Goal: Transaction & Acquisition: Purchase product/service

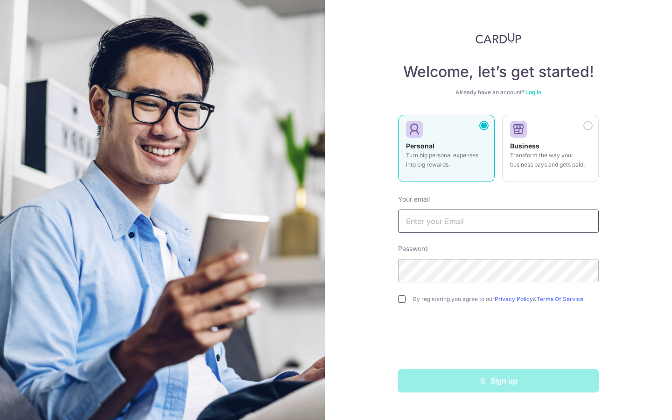
type input "[EMAIL_ADDRESS][DOMAIN_NAME]"
click at [405, 299] on input "checkbox" at bounding box center [401, 298] width 7 height 7
checkbox input "true"
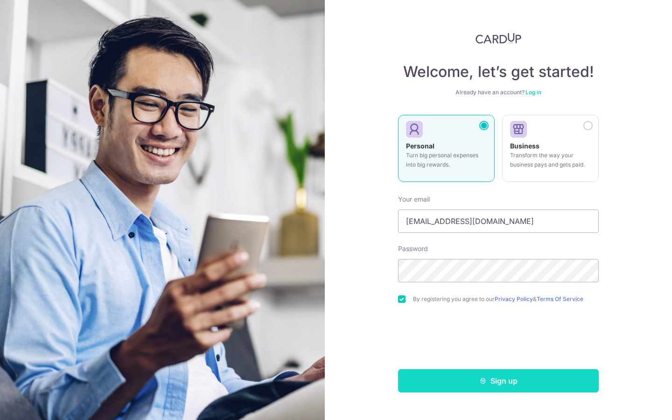
click at [457, 381] on button "Sign up" at bounding box center [498, 380] width 201 height 23
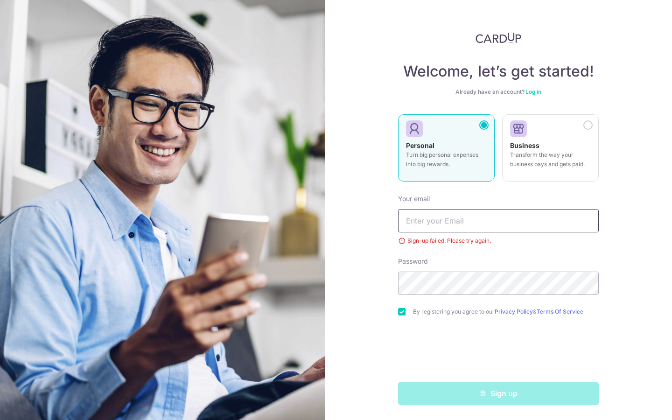
type input "[EMAIL_ADDRESS][DOMAIN_NAME]"
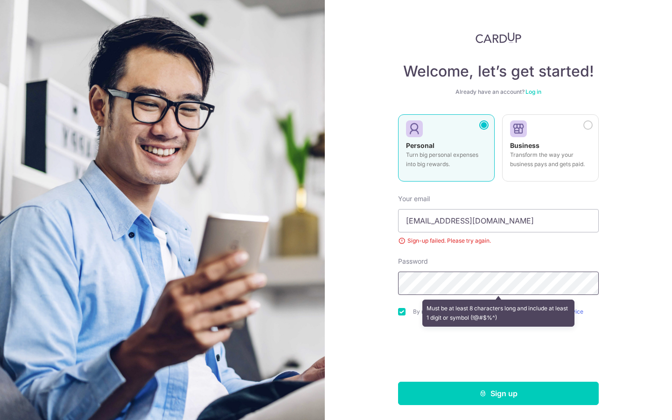
click at [298, 279] on section "Welcome, let’s get started! Already have an account? Log in Personal Turn big p…" at bounding box center [336, 210] width 672 height 420
click at [398, 382] on button "Sign up" at bounding box center [498, 393] width 201 height 23
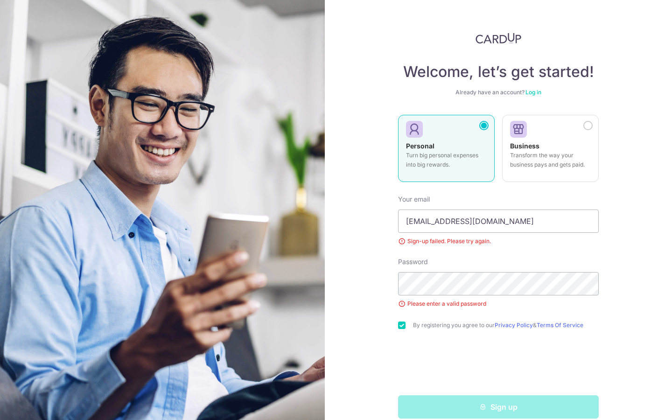
click at [424, 301] on div "Please enter a valid password" at bounding box center [498, 303] width 201 height 9
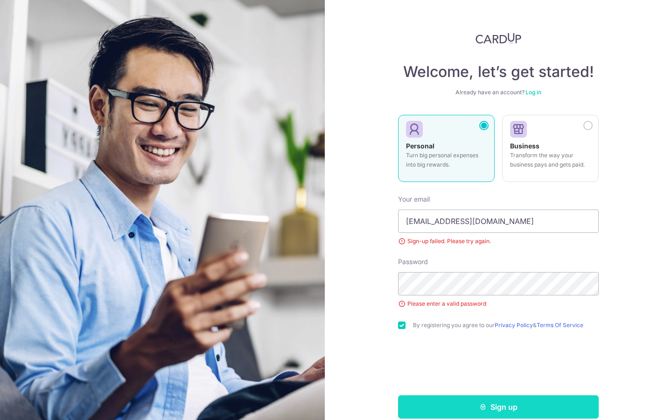
click at [441, 401] on button "Sign up" at bounding box center [498, 406] width 201 height 23
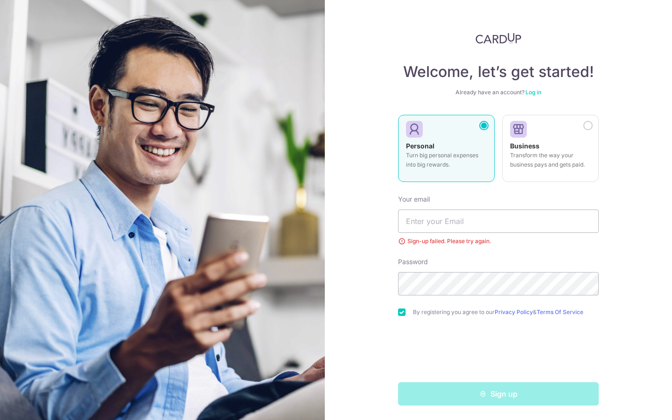
scroll to position [0, 0]
type input "[EMAIL_ADDRESS][DOMAIN_NAME]"
click at [335, 269] on div "Welcome, let’s get started! Already have an account? Log in Personal Turn big p…" at bounding box center [498, 210] width 347 height 420
click at [583, 47] on div "Welcome, let’s get started! Already have an account? Log in Personal Turn big p…" at bounding box center [498, 218] width 201 height 373
click at [536, 91] on link "Log in" at bounding box center [534, 91] width 16 height 7
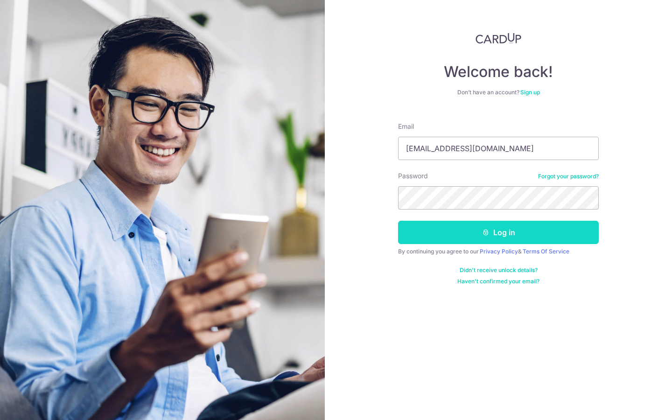
click at [507, 235] on button "Log in" at bounding box center [498, 232] width 201 height 23
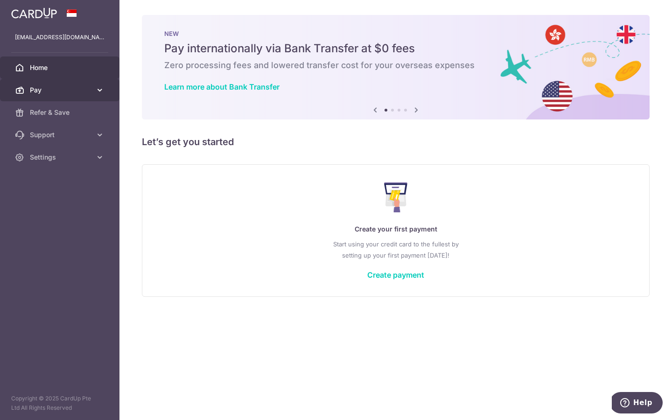
click at [38, 88] on span "Pay" at bounding box center [61, 89] width 62 height 9
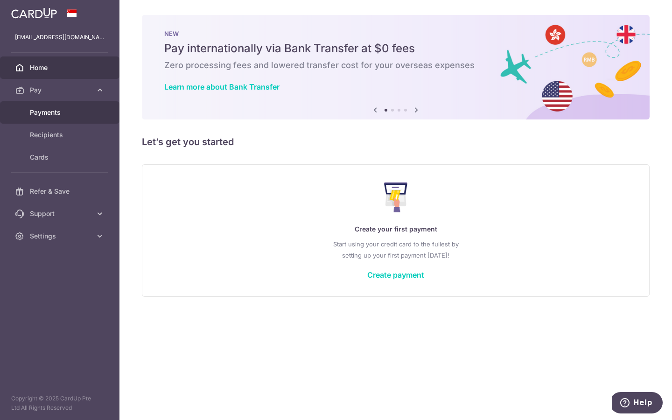
click at [56, 114] on span "Payments" at bounding box center [61, 112] width 62 height 9
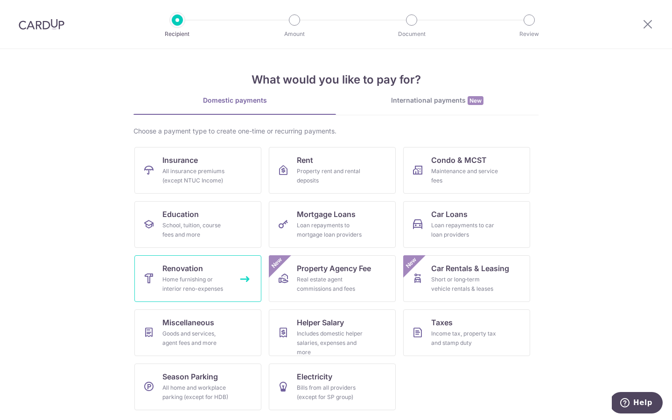
click at [220, 285] on div "Home furnishing or interior reno-expenses" at bounding box center [195, 284] width 67 height 19
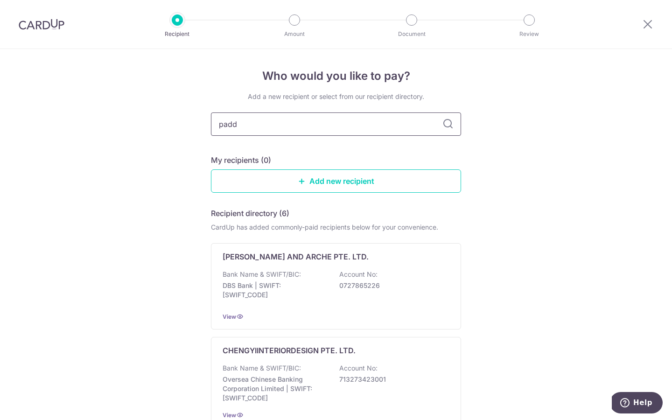
type input "paddy"
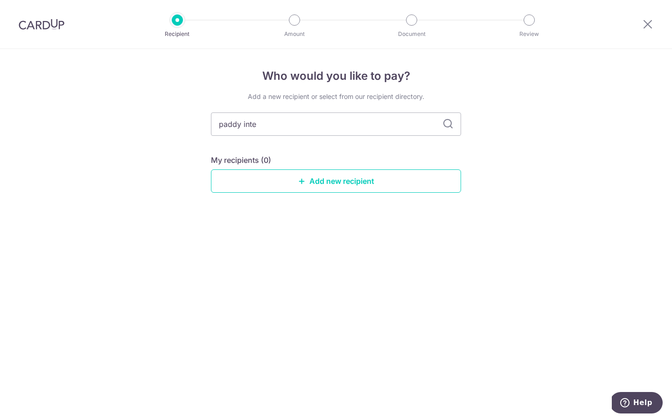
type input "paddy inter"
type input "paddy interior"
click at [338, 140] on div "Add a new recipient or select from our recipient directory. paddy interior My r…" at bounding box center [336, 150] width 250 height 116
click at [450, 122] on icon at bounding box center [448, 124] width 11 height 11
click at [288, 127] on input "paddy interior" at bounding box center [336, 123] width 250 height 23
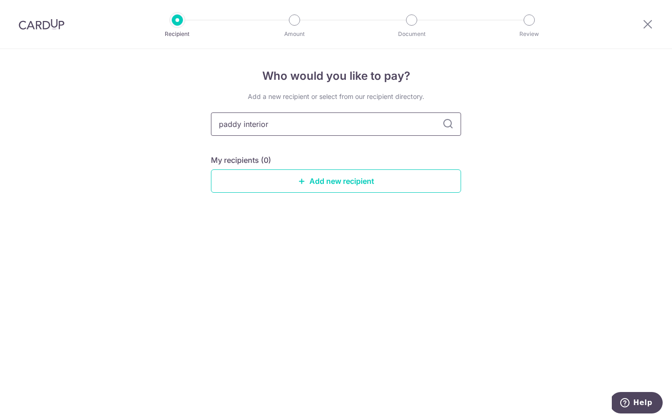
click at [288, 127] on input "paddy interior" at bounding box center [336, 123] width 250 height 23
click at [327, 183] on link "Add new recipient" at bounding box center [336, 180] width 250 height 23
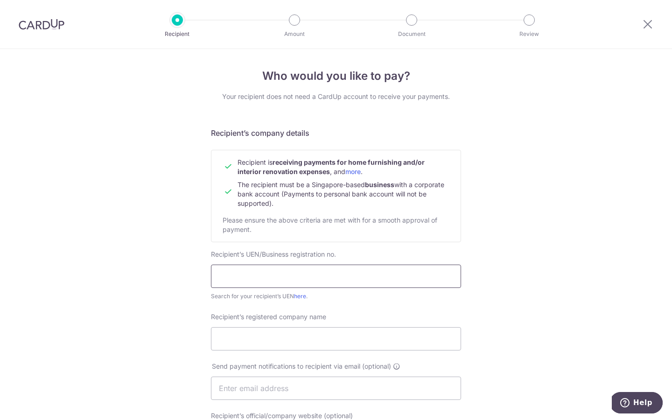
click at [272, 273] on input "text" at bounding box center [336, 276] width 250 height 23
type input "6"
type input "53409232B"
click at [221, 337] on input "Recipient’s registered company name" at bounding box center [336, 338] width 250 height 23
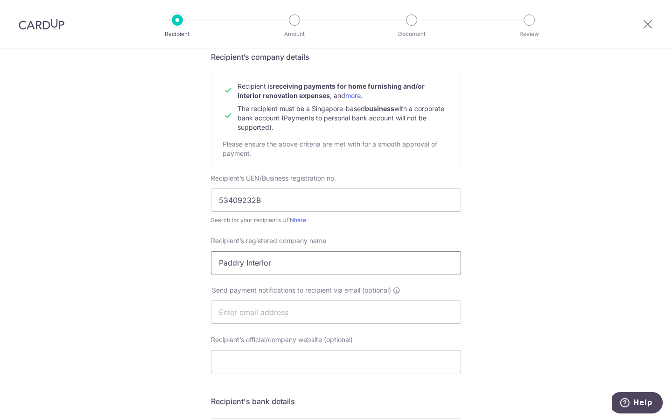
scroll to position [87, 0]
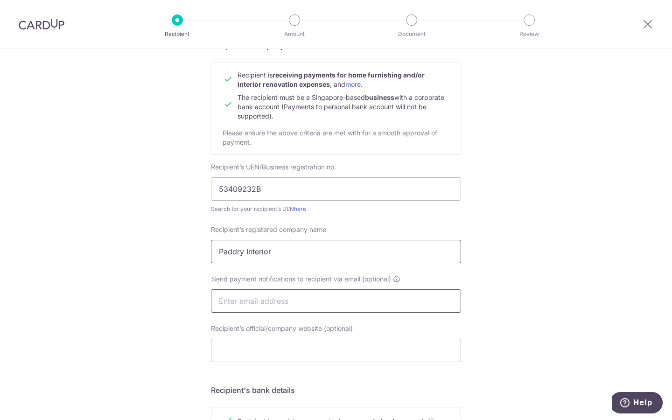
type input "Paddry Interior"
click at [240, 304] on input "text" at bounding box center [336, 300] width 250 height 23
click at [240, 195] on input "53409232B" at bounding box center [336, 188] width 250 height 23
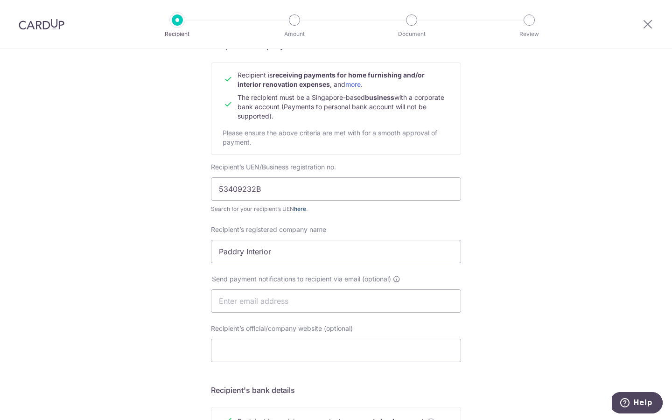
click at [302, 208] on link "here" at bounding box center [300, 208] width 12 height 7
click at [254, 301] on input "text" at bounding box center [336, 300] width 250 height 23
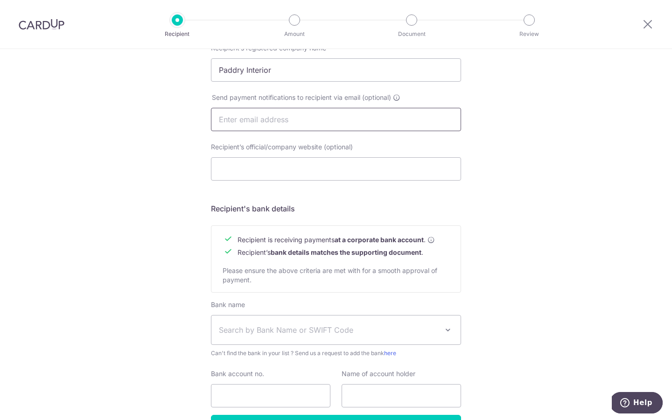
scroll to position [270, 0]
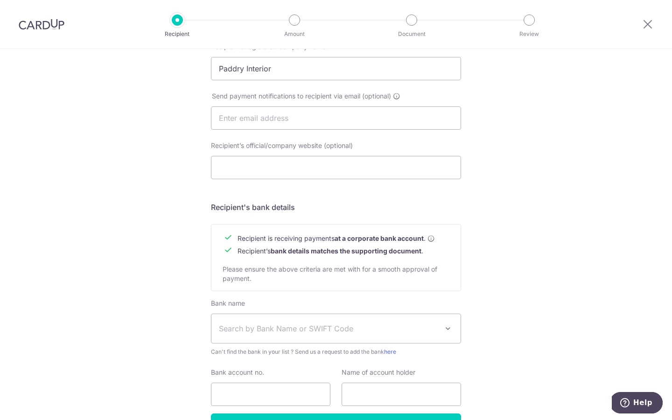
click at [123, 255] on div "Who would you like to pay? Your recipient does not need a CardUp account to rec…" at bounding box center [336, 130] width 672 height 702
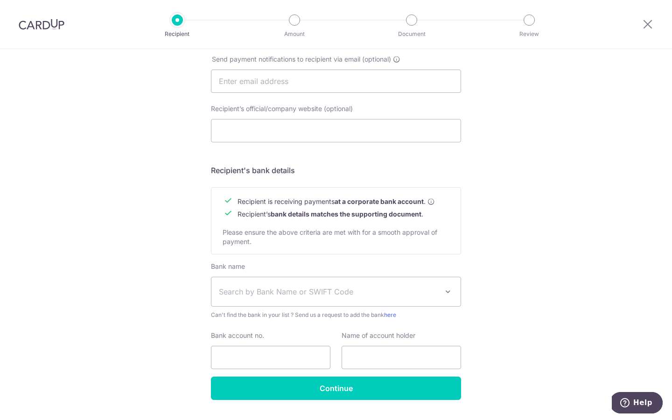
scroll to position [331, 0]
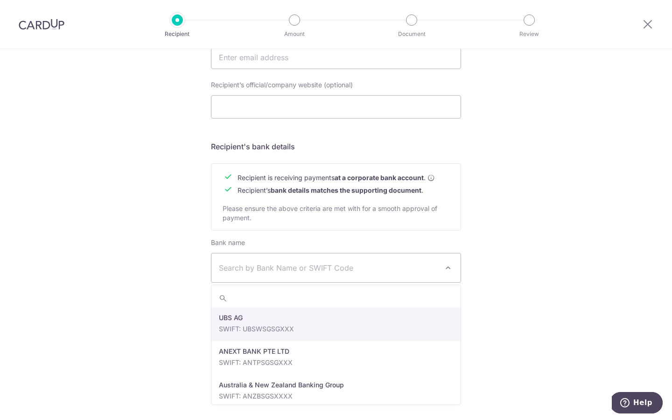
click at [251, 267] on span "Search by Bank Name or SWIFT Code" at bounding box center [328, 267] width 219 height 11
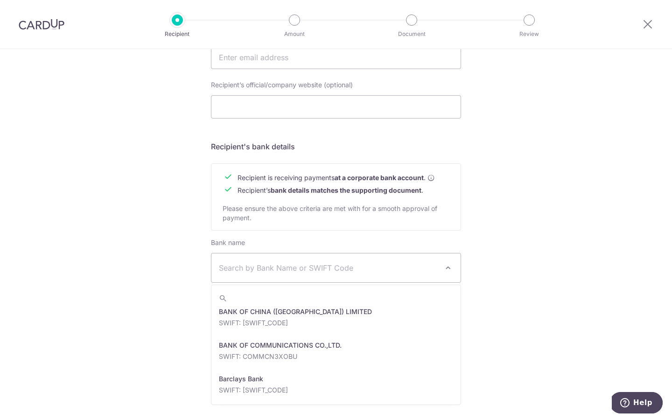
scroll to position [193, 0]
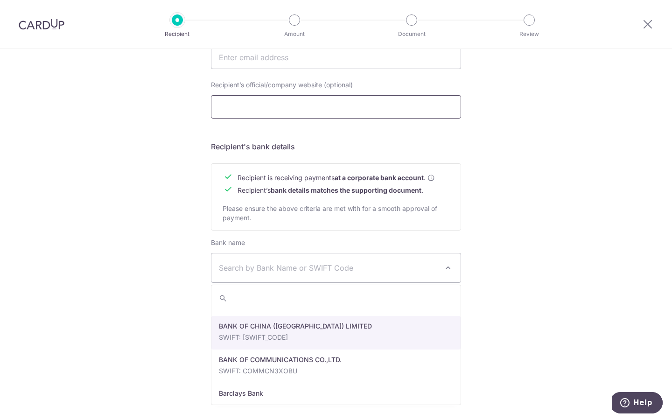
click at [399, 117] on input "Recipient’s official/company website (optional)" at bounding box center [336, 106] width 250 height 23
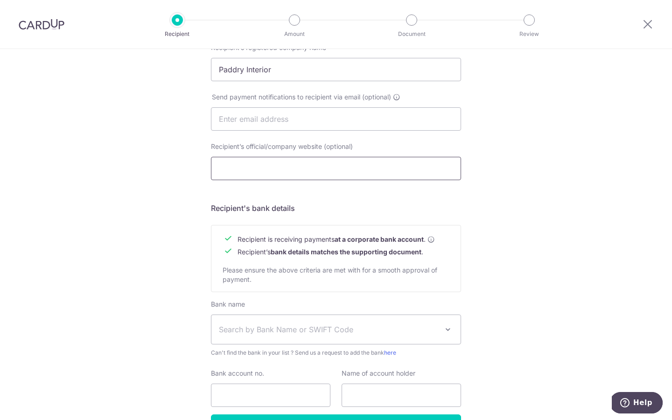
scroll to position [331, 0]
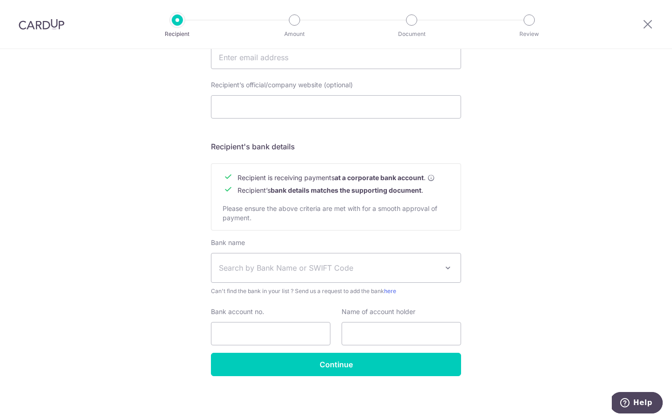
click at [356, 284] on div "Bank name Select Bank UBS AG ANEXT BANK PTE LTD Australia & New Zealand Banking…" at bounding box center [336, 267] width 250 height 58
click at [351, 273] on span "Search by Bank Name or SWIFT Code" at bounding box center [328, 267] width 219 height 11
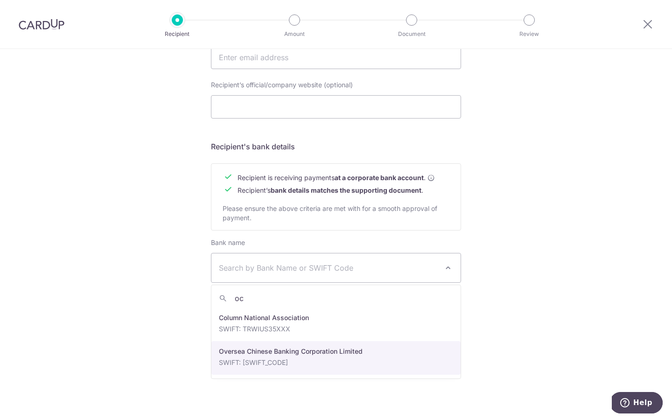
type input "oc"
select select "12"
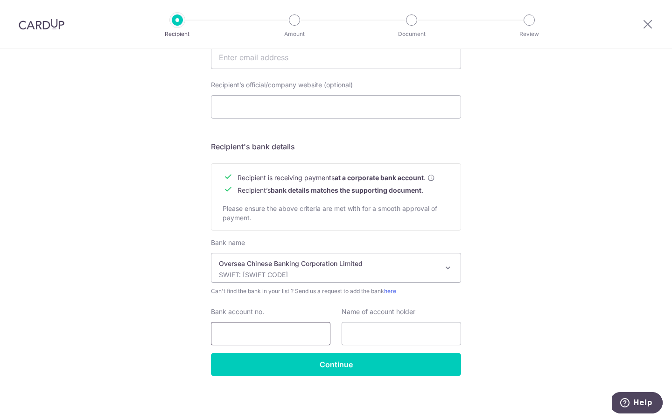
click at [291, 328] on input "Bank account no." at bounding box center [270, 333] width 119 height 23
type input "601154198001"
click at [381, 331] on input "text" at bounding box center [401, 333] width 119 height 23
type input "Paddry Interior"
click at [504, 267] on div "Who would you like to pay? Your recipient does not need a CardUp account to rec…" at bounding box center [336, 69] width 672 height 702
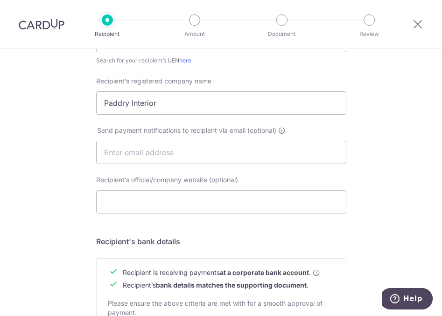
scroll to position [225, 0]
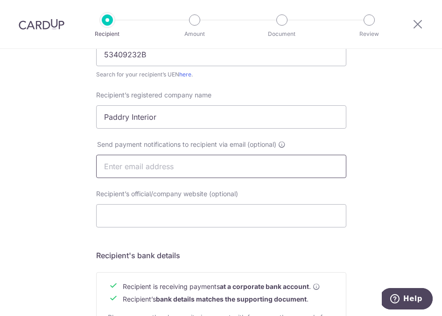
click at [129, 163] on input "text" at bounding box center [221, 166] width 250 height 23
type input "paddrybc@gmail.com"
click at [339, 195] on div "Recipient’s official/company website (optional)" at bounding box center [221, 209] width 250 height 38
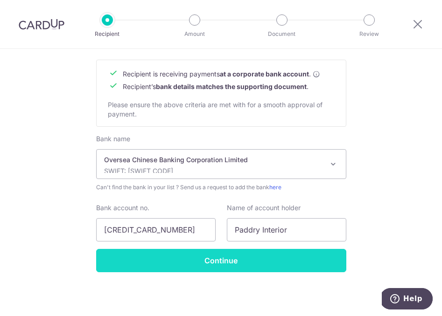
click at [252, 258] on input "Continue" at bounding box center [221, 260] width 250 height 23
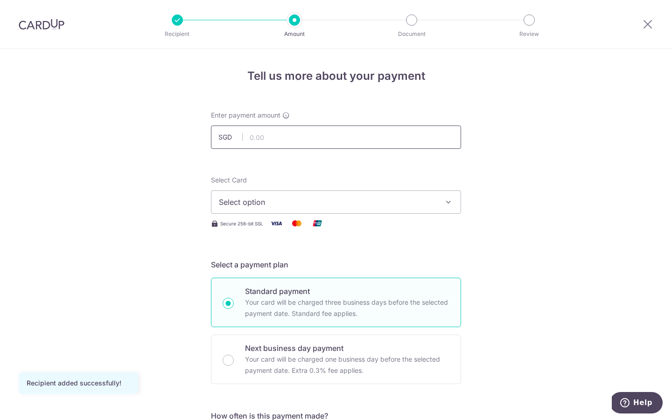
click at [287, 134] on input "text" at bounding box center [336, 137] width 250 height 23
type input "4,300.00"
click at [343, 206] on span "Select option" at bounding box center [328, 202] width 218 height 11
click at [309, 227] on span "Add credit card" at bounding box center [345, 228] width 218 height 9
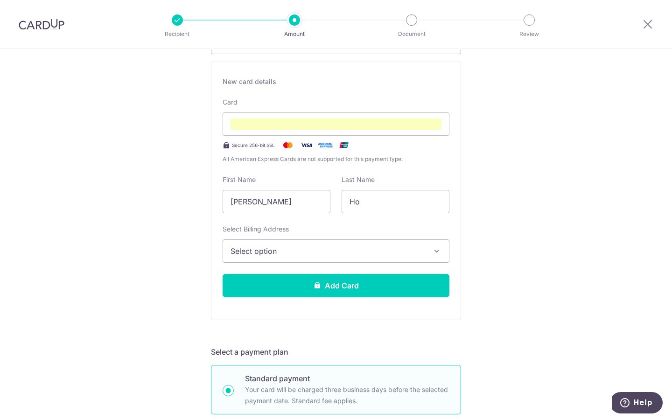
scroll to position [162, 0]
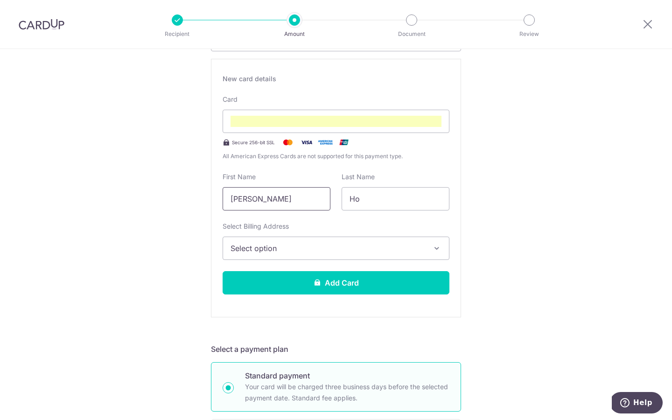
drag, startPoint x: 301, startPoint y: 203, endPoint x: 254, endPoint y: 197, distance: 47.0
click at [254, 197] on input "[PERSON_NAME]" at bounding box center [277, 198] width 108 height 23
type input "[PERSON_NAME]"
click at [276, 244] on span "Select option" at bounding box center [328, 248] width 194 height 11
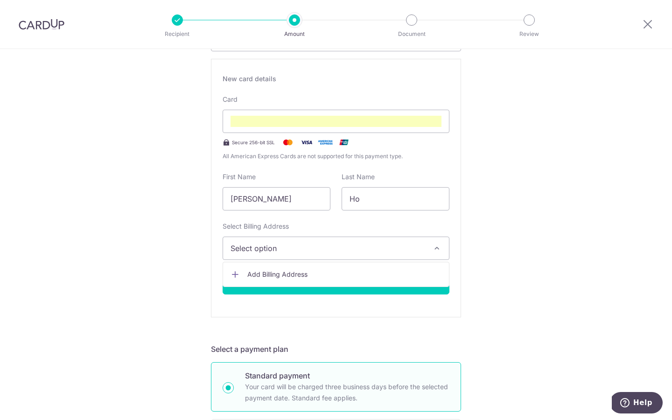
click at [282, 272] on span "Add Billing Address" at bounding box center [344, 274] width 194 height 9
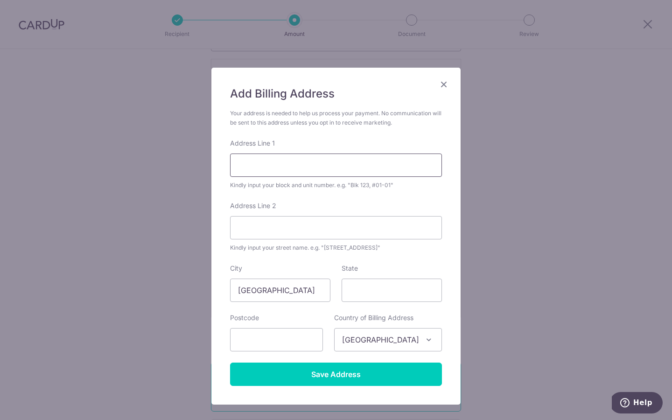
click at [270, 155] on input "Address Line 1" at bounding box center [336, 165] width 212 height 23
type input "8 Jalan Mata Ayer"
type input "singapore"
type input "759091"
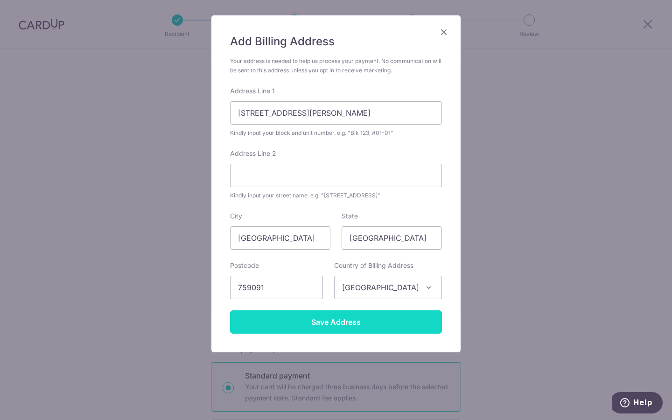
click at [400, 327] on input "Save Address" at bounding box center [336, 321] width 212 height 23
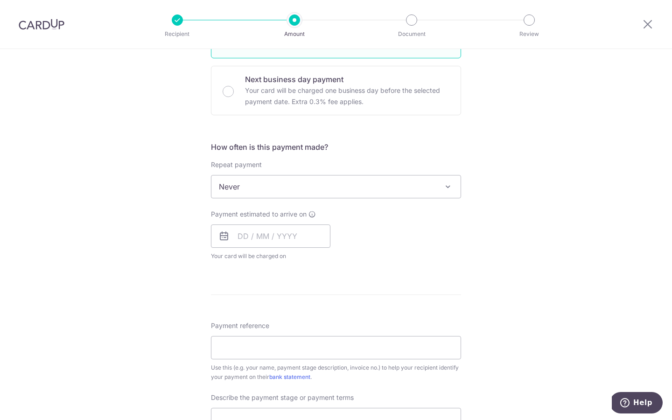
scroll to position [517, 0]
click at [272, 235] on input "text" at bounding box center [270, 235] width 119 height 23
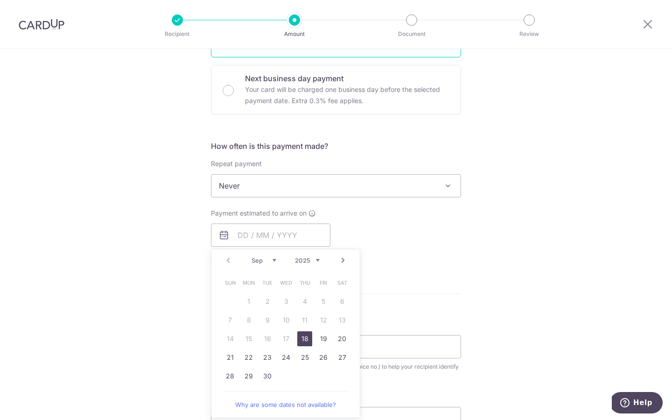
click at [302, 339] on link "18" at bounding box center [304, 338] width 15 height 15
type input "[DATE]"
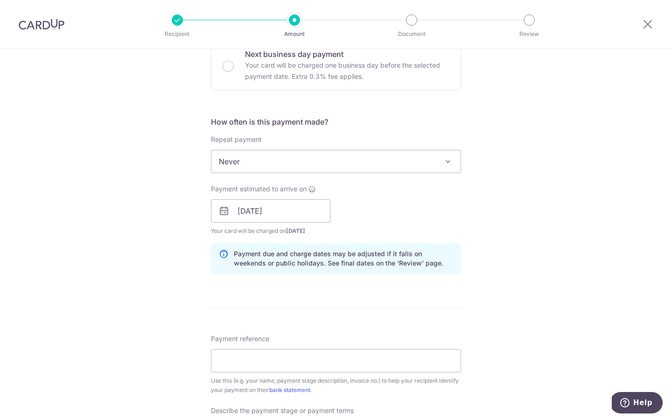
scroll to position [541, 0]
click at [273, 217] on input "[DATE]" at bounding box center [270, 210] width 119 height 23
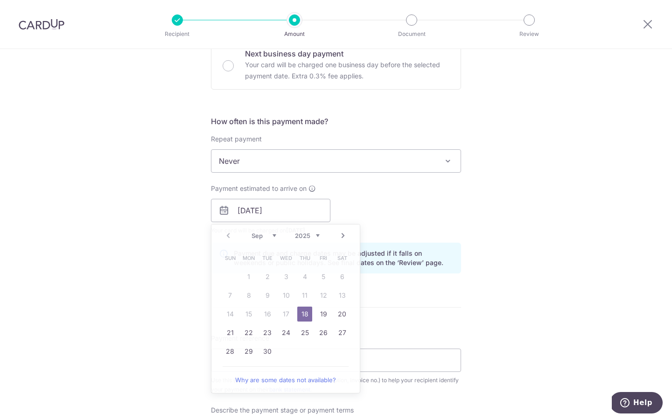
click at [387, 212] on div "Payment estimated to arrive on 18/09/2025 Prev Next Sep Oct Nov Dec 2025 2026 2…" at bounding box center [335, 209] width 261 height 51
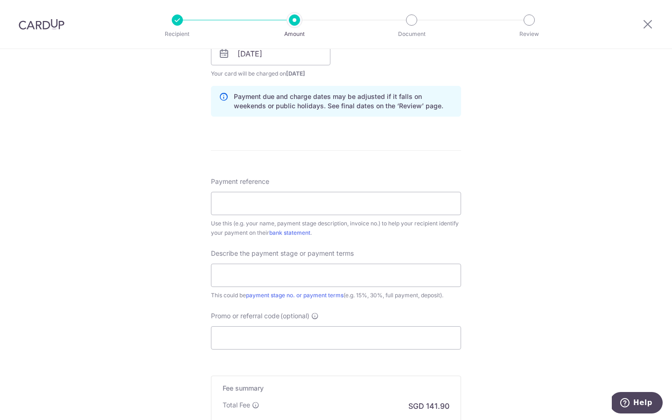
scroll to position [699, 0]
click at [296, 198] on input "Payment reference" at bounding box center [336, 202] width 250 height 23
type input "INV20250930.1"
click at [327, 274] on input "text" at bounding box center [336, 274] width 250 height 23
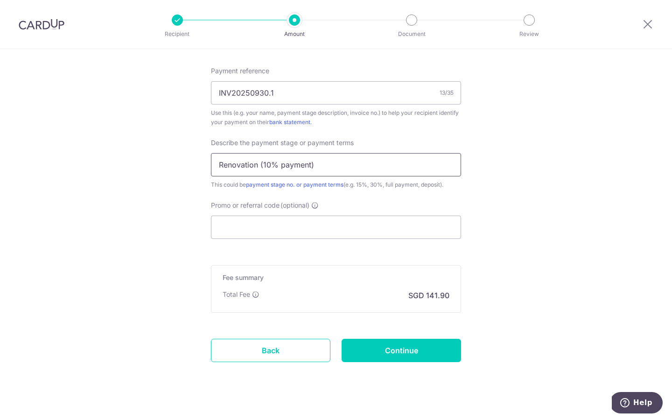
scroll to position [819, 0]
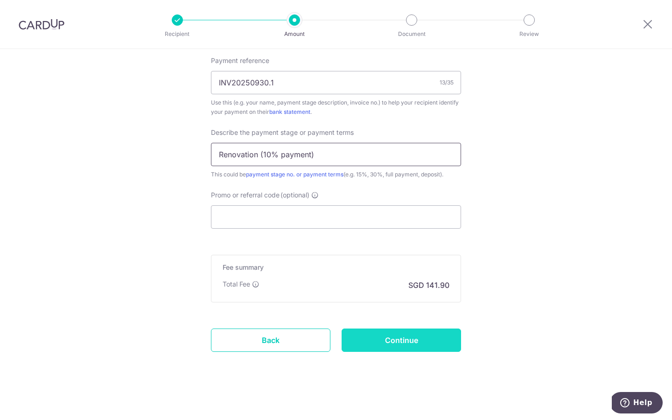
type input "Renovation (10% payment)"
click at [388, 345] on input "Continue" at bounding box center [401, 340] width 119 height 23
type input "Create Schedule"
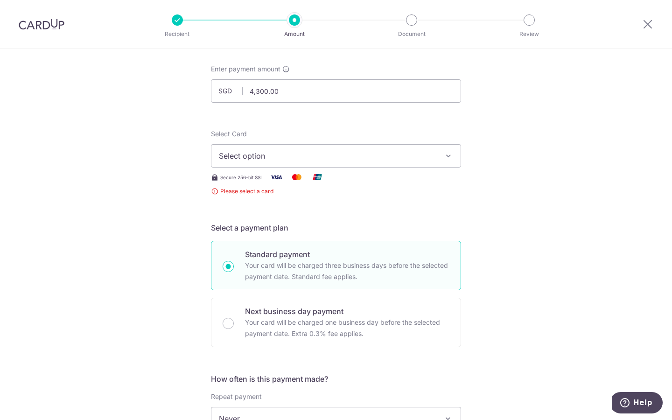
scroll to position [39, 0]
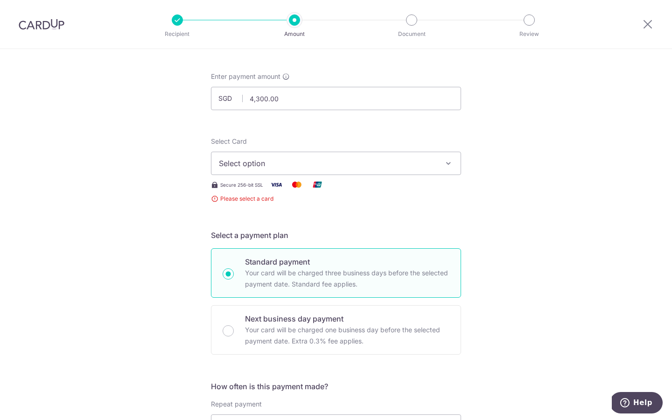
click at [267, 168] on span "Select option" at bounding box center [328, 163] width 218 height 11
click at [271, 193] on span "Add credit card" at bounding box center [345, 189] width 218 height 9
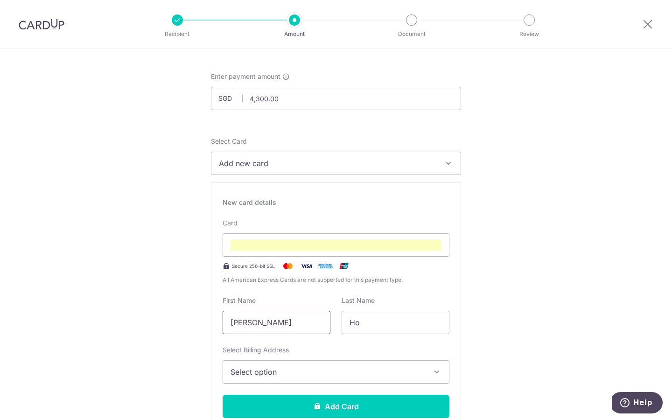
drag, startPoint x: 304, startPoint y: 323, endPoint x: 258, endPoint y: 323, distance: 46.2
click at [258, 323] on input "[PERSON_NAME]" at bounding box center [277, 322] width 108 height 23
type input "[PERSON_NAME]"
click at [246, 371] on span "Select option" at bounding box center [328, 371] width 194 height 11
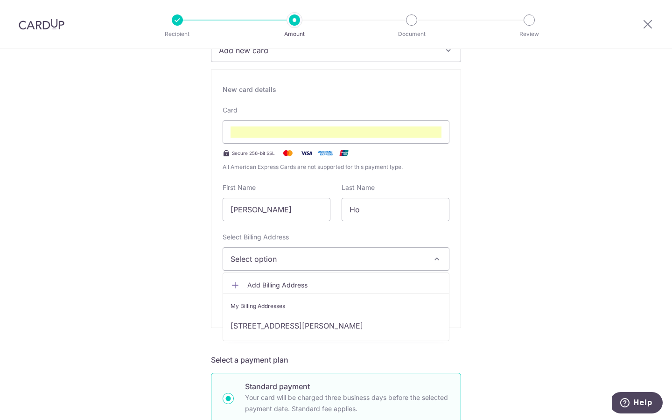
scroll to position [154, 0]
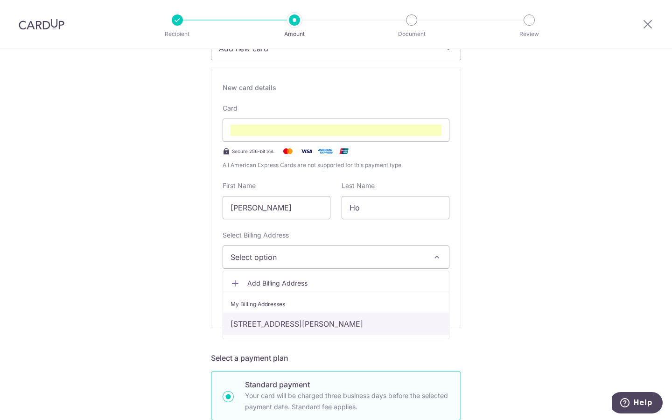
click at [274, 323] on link "[STREET_ADDRESS][PERSON_NAME]" at bounding box center [336, 324] width 226 height 22
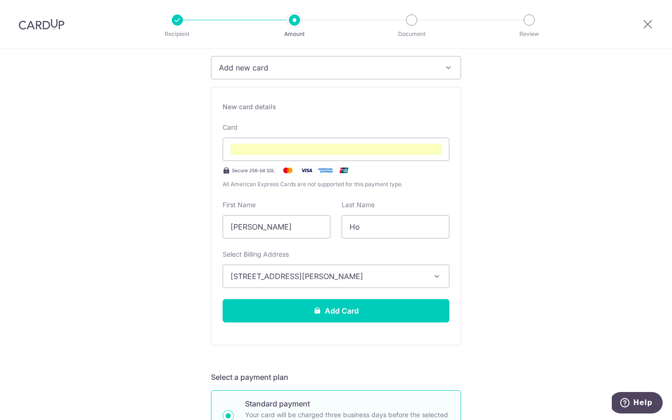
scroll to position [133, 0]
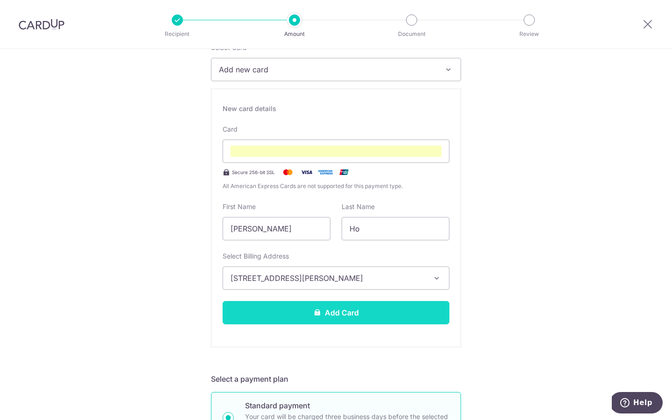
click at [273, 319] on button "Add Card" at bounding box center [336, 312] width 227 height 23
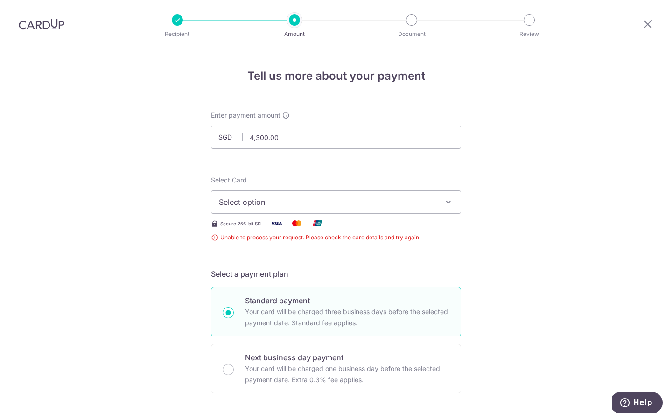
click at [261, 206] on span "Select option" at bounding box center [328, 202] width 218 height 11
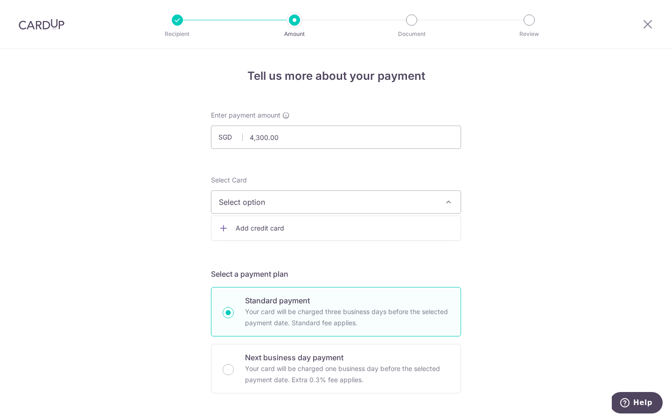
click at [265, 227] on span "Add credit card" at bounding box center [345, 228] width 218 height 9
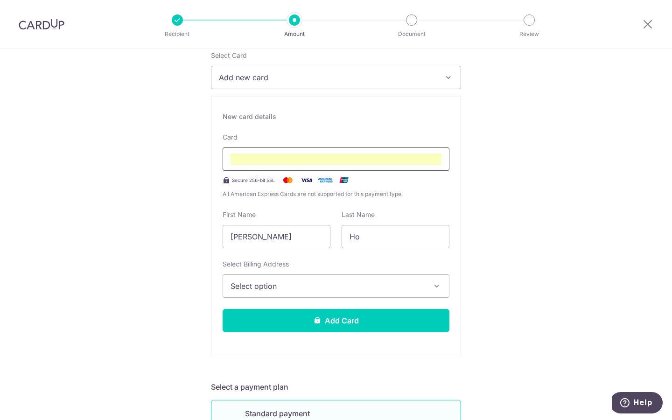
scroll to position [131, 0]
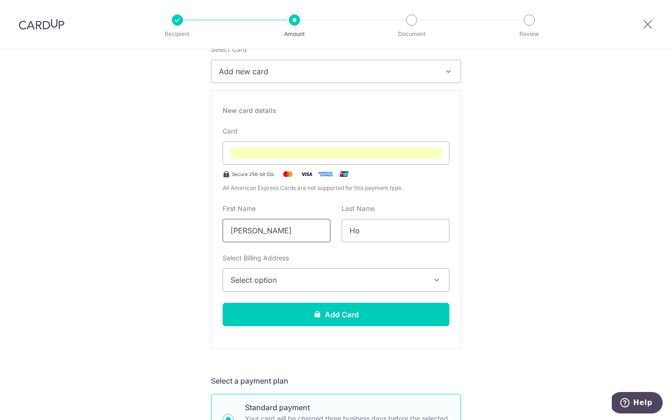
drag, startPoint x: 304, startPoint y: 229, endPoint x: 253, endPoint y: 228, distance: 51.4
click at [253, 228] on input "[PERSON_NAME]" at bounding box center [277, 230] width 108 height 23
type input "[PERSON_NAME]"
click at [237, 277] on span "Select option" at bounding box center [328, 279] width 194 height 11
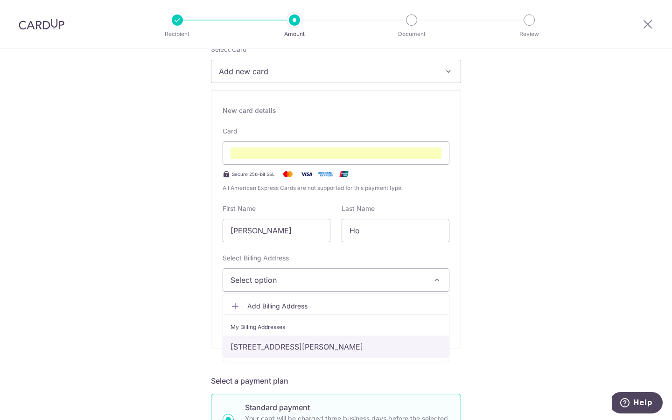
click at [258, 343] on link "[STREET_ADDRESS][PERSON_NAME]" at bounding box center [336, 347] width 226 height 22
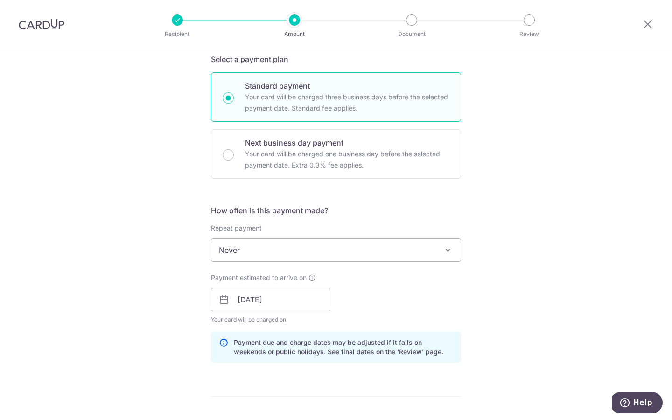
scroll to position [455, 0]
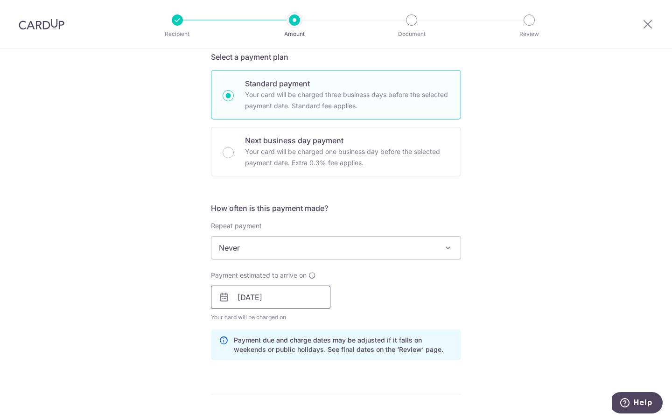
click at [248, 299] on input "[DATE]" at bounding box center [270, 297] width 119 height 23
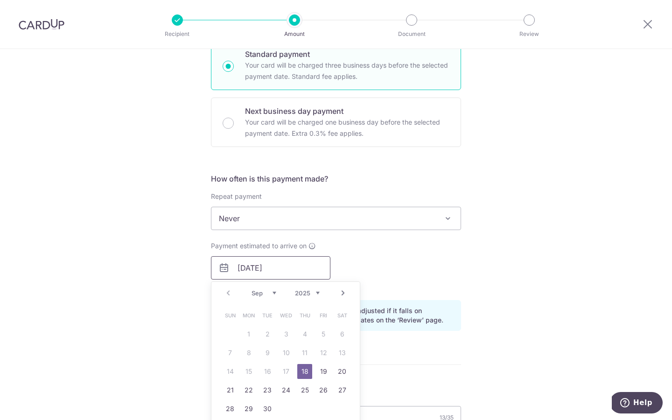
scroll to position [492, 0]
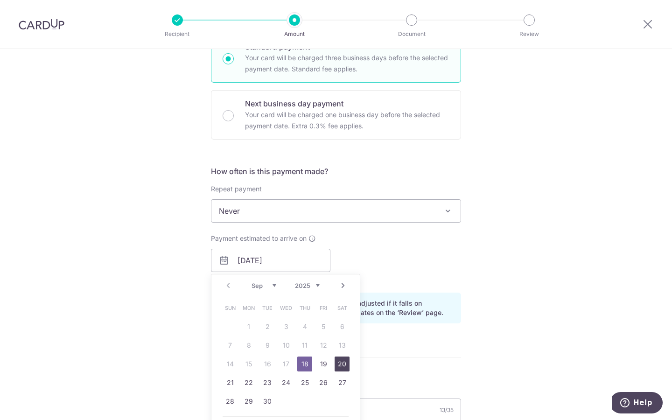
click at [339, 369] on link "20" at bounding box center [342, 364] width 15 height 15
type input "[DATE]"
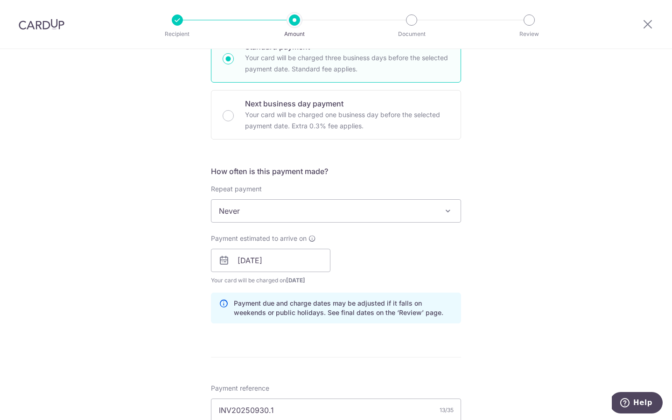
click at [373, 360] on form "Enter payment amount SGD 4,300.00 4300.00 Unable to process your request. Pleas…" at bounding box center [336, 162] width 250 height 1087
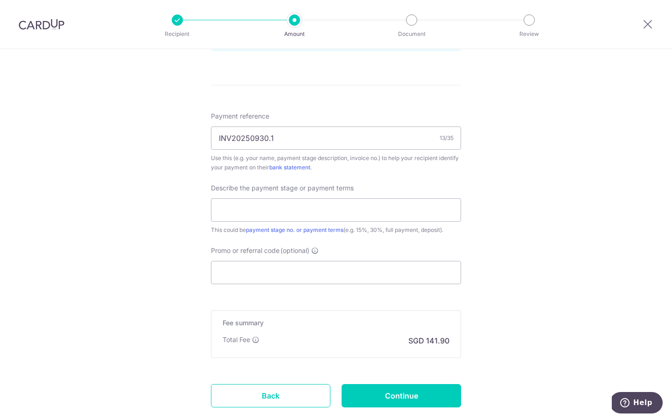
scroll to position [763, 0]
click at [289, 209] on input "text" at bounding box center [336, 210] width 250 height 23
type input "Renovation (10% payment)"
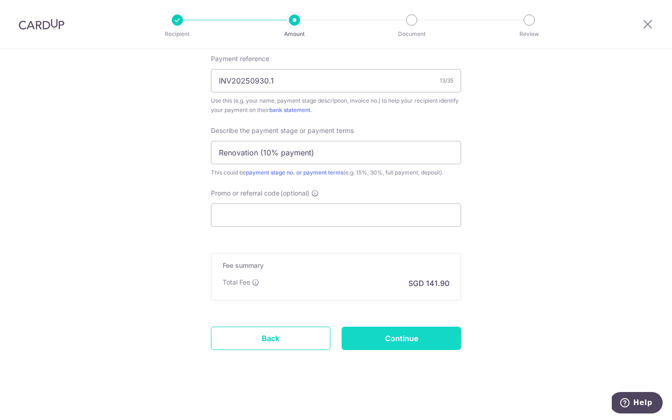
click at [410, 344] on input "Continue" at bounding box center [401, 338] width 119 height 23
type input "Create Schedule"
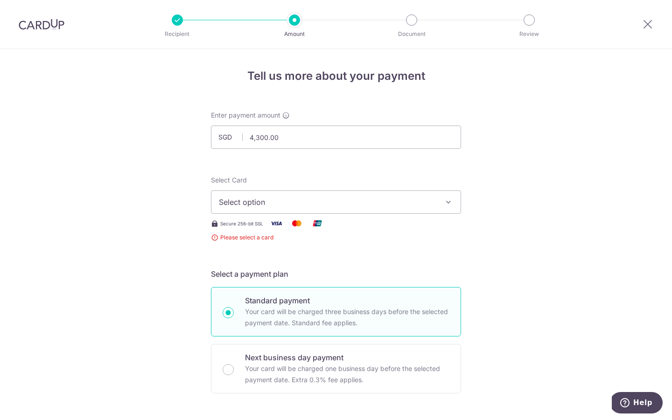
click at [265, 197] on span "Select option" at bounding box center [328, 202] width 218 height 11
click at [251, 203] on span "Select option" at bounding box center [328, 202] width 218 height 11
click at [251, 205] on span "Select option" at bounding box center [328, 202] width 218 height 11
click at [250, 235] on link "Add credit card" at bounding box center [335, 228] width 249 height 17
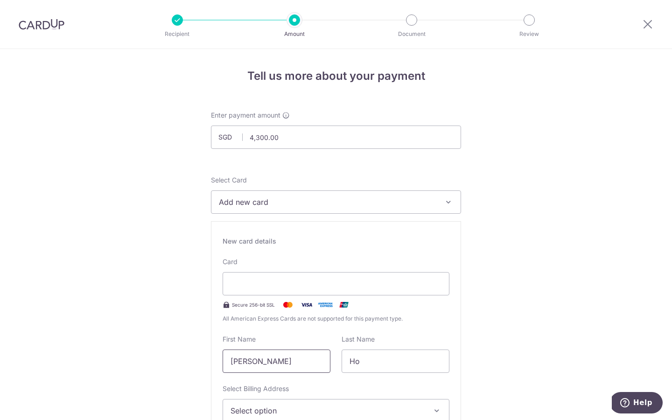
click at [303, 365] on input "[PERSON_NAME]" at bounding box center [277, 361] width 108 height 23
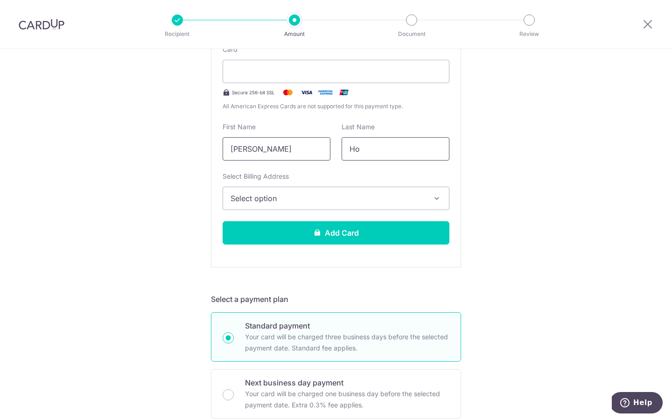
scroll to position [226, 0]
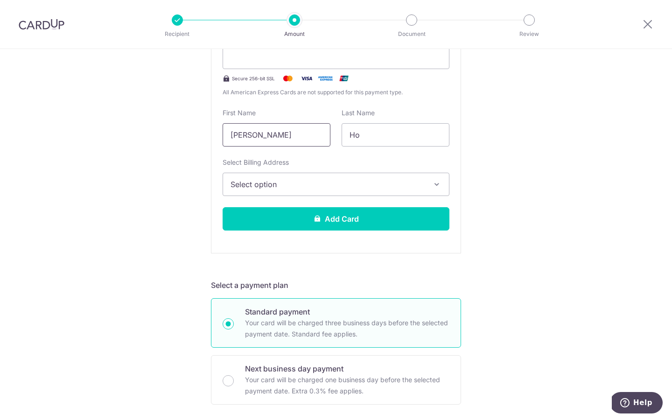
type input "[PERSON_NAME]"
click at [302, 180] on span "Select option" at bounding box center [328, 184] width 194 height 11
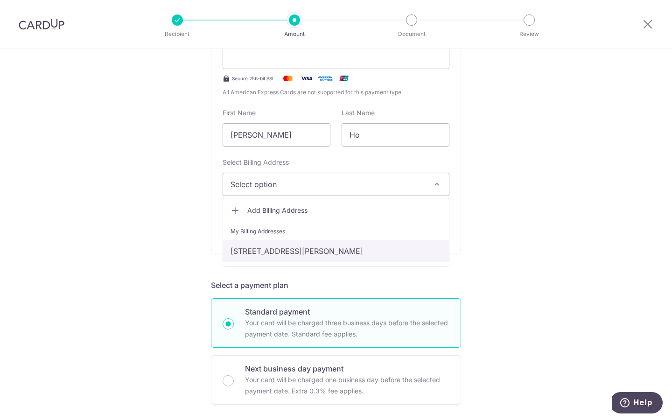
click at [281, 248] on link "[STREET_ADDRESS][PERSON_NAME]" at bounding box center [336, 251] width 226 height 22
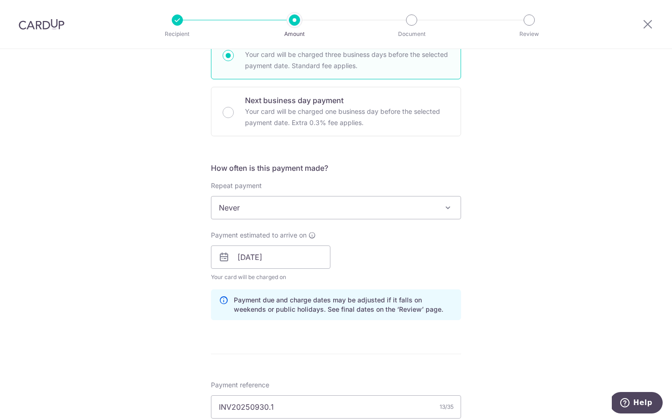
scroll to position [500, 0]
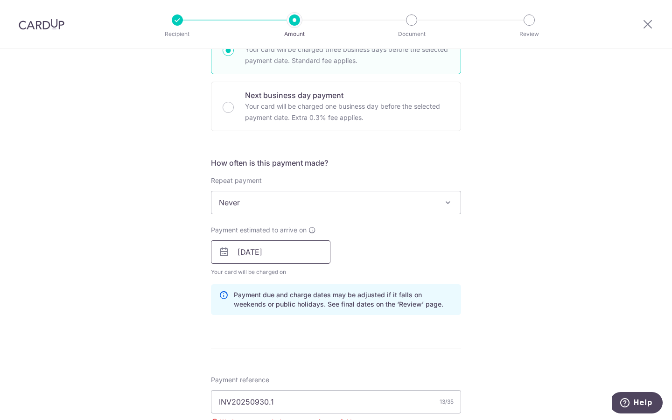
click at [287, 257] on input "[DATE]" at bounding box center [270, 251] width 119 height 23
click at [429, 264] on div "Payment estimated to arrive on 20/09/2025 Prev Next Sep Oct Nov Dec 2025 2026 2…" at bounding box center [335, 250] width 261 height 51
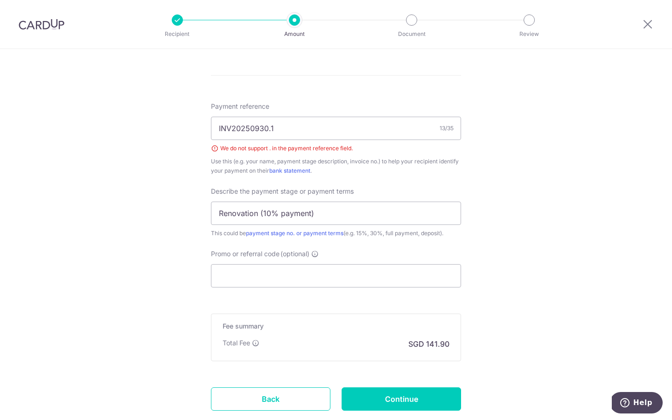
scroll to position [775, 0]
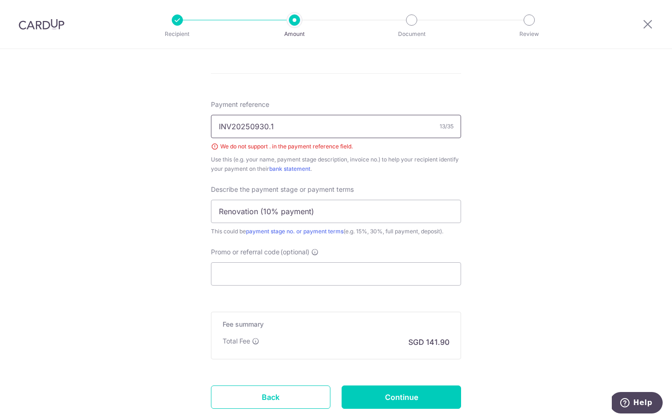
click at [357, 130] on input "INV20250930.1" at bounding box center [336, 126] width 250 height 23
type input "INV202509301"
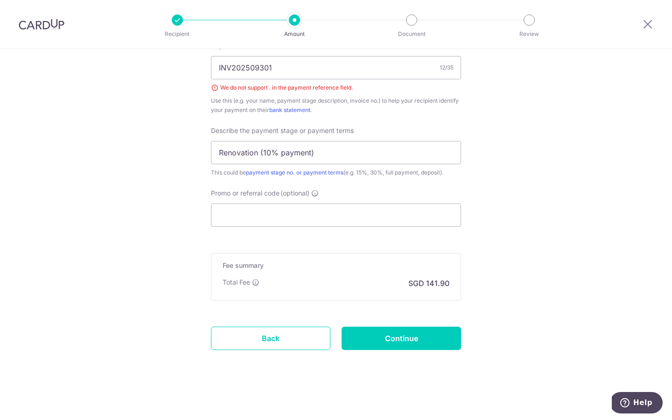
scroll to position [834, 0]
click at [415, 336] on input "Continue" at bounding box center [401, 338] width 119 height 23
type input "Create Schedule"
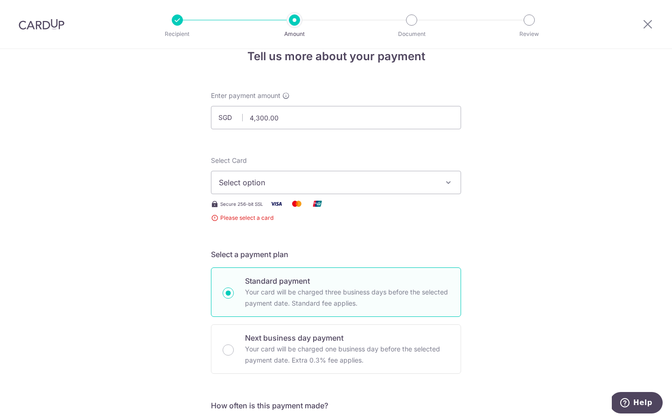
scroll to position [17, 0]
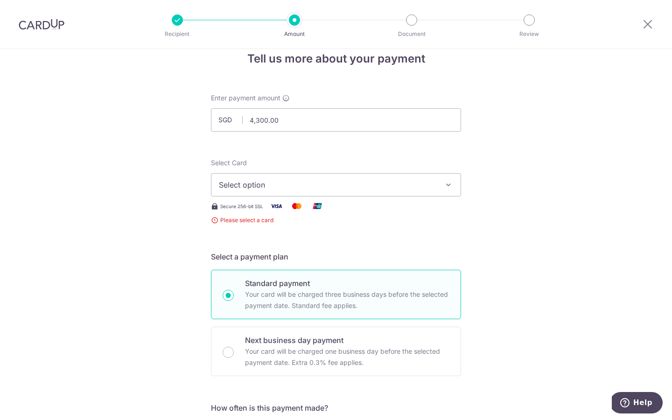
click at [331, 167] on div "Select Card Select option Add credit card" at bounding box center [336, 177] width 250 height 38
click at [310, 179] on span "Select option" at bounding box center [328, 184] width 218 height 11
click at [292, 200] on ul "Add credit card" at bounding box center [336, 210] width 250 height 25
click at [292, 200] on img at bounding box center [297, 206] width 19 height 12
click at [282, 186] on span "Select option" at bounding box center [328, 184] width 218 height 11
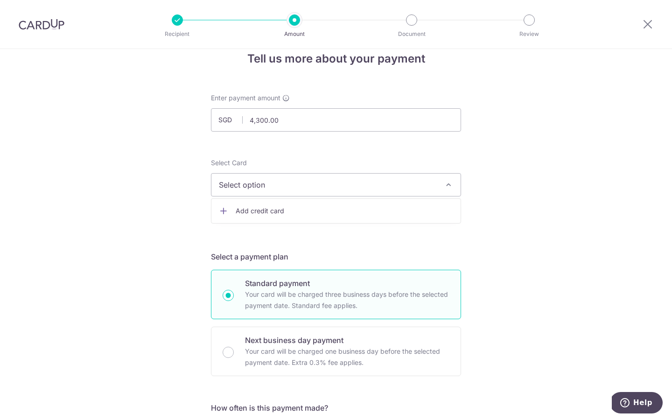
click at [281, 207] on span "Add credit card" at bounding box center [345, 210] width 218 height 9
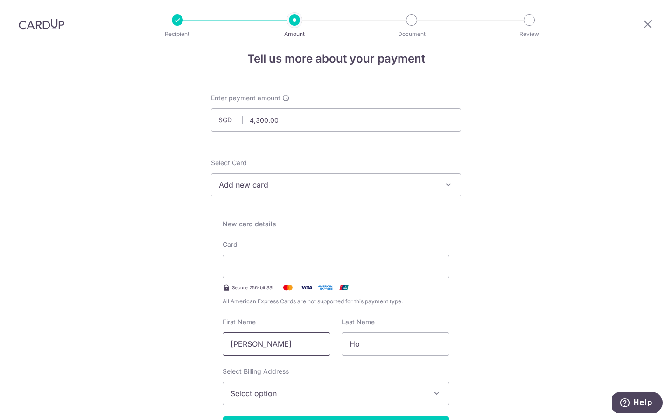
click at [298, 349] on input "[PERSON_NAME]" at bounding box center [277, 343] width 108 height 23
click at [249, 394] on span "Select option" at bounding box center [328, 393] width 194 height 11
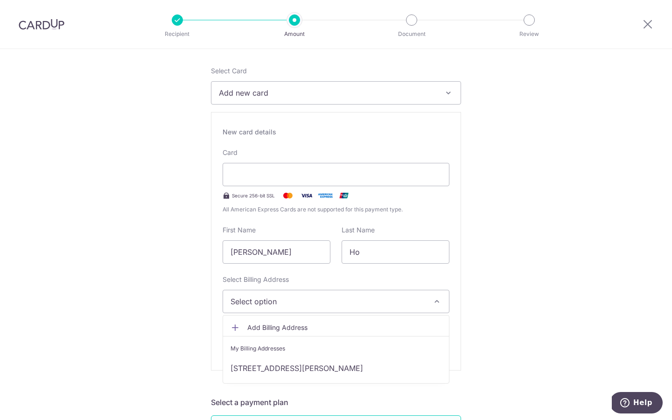
scroll to position [118, 0]
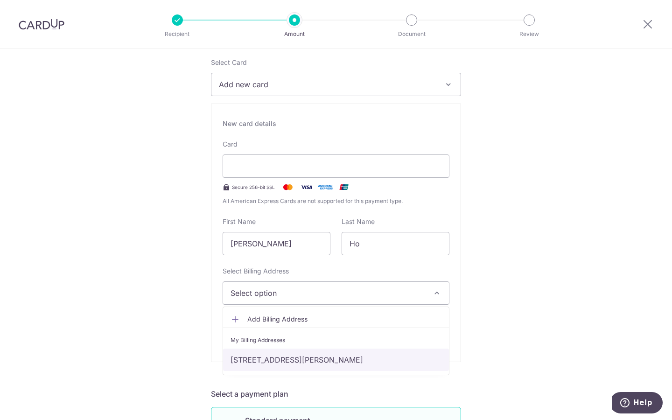
click at [256, 360] on link "[STREET_ADDRESS][PERSON_NAME]" at bounding box center [336, 360] width 226 height 22
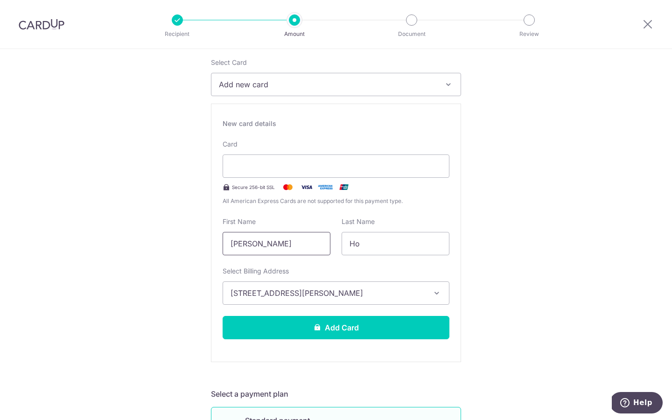
click at [284, 237] on input "[PERSON_NAME]" at bounding box center [277, 243] width 108 height 23
click at [286, 246] on input "[PERSON_NAME]" at bounding box center [277, 243] width 108 height 23
type input "[PERSON_NAME]"
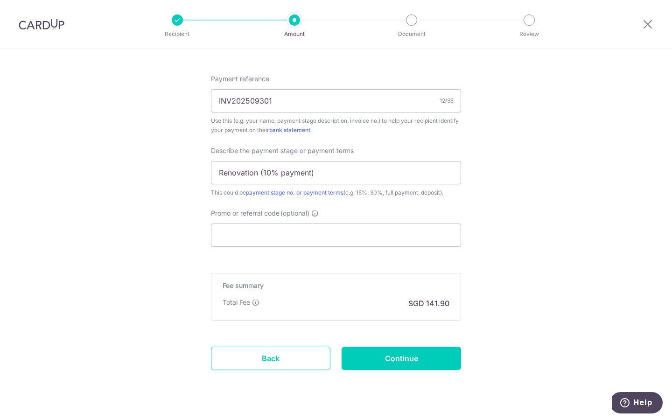
scroll to position [821, 0]
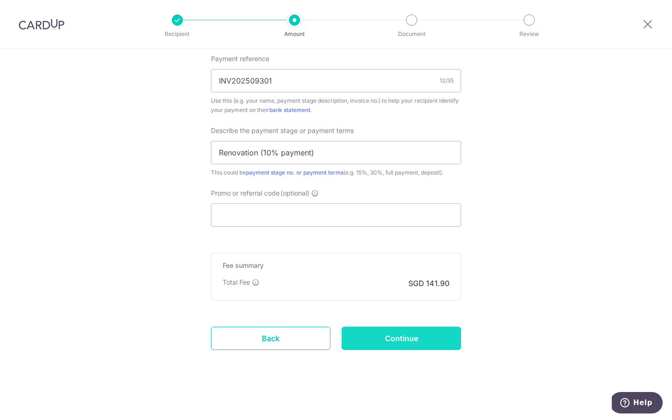
click at [401, 338] on input "Continue" at bounding box center [401, 338] width 119 height 23
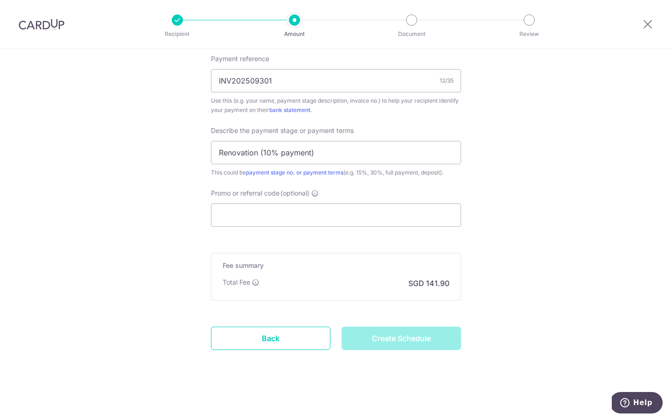
type input "Create Schedule"
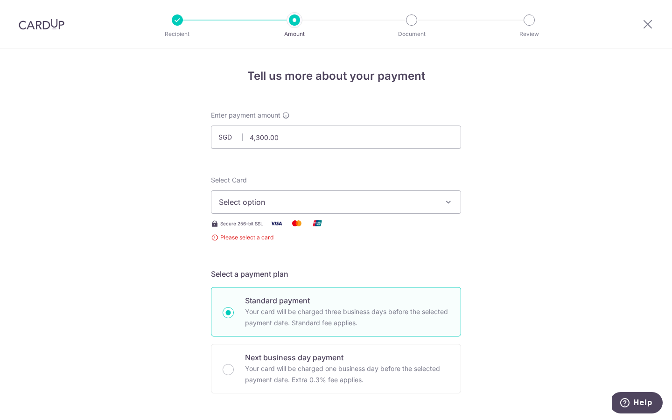
click at [250, 202] on span "Select option" at bounding box center [328, 202] width 218 height 11
click at [247, 231] on span "Add credit card" at bounding box center [345, 228] width 218 height 9
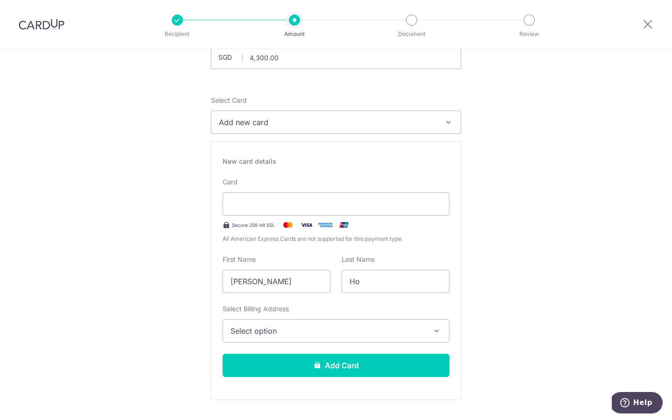
scroll to position [78, 0]
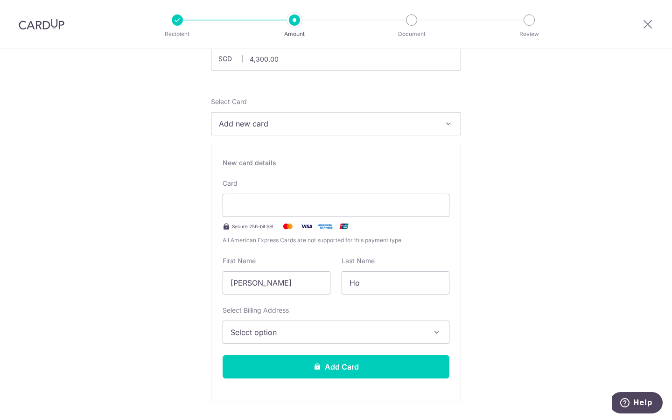
click at [285, 327] on span "Select option" at bounding box center [328, 332] width 194 height 11
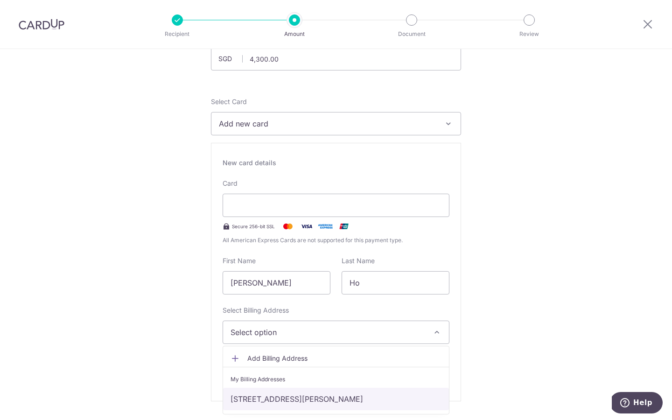
click at [275, 394] on link "[STREET_ADDRESS][PERSON_NAME]" at bounding box center [336, 399] width 226 height 22
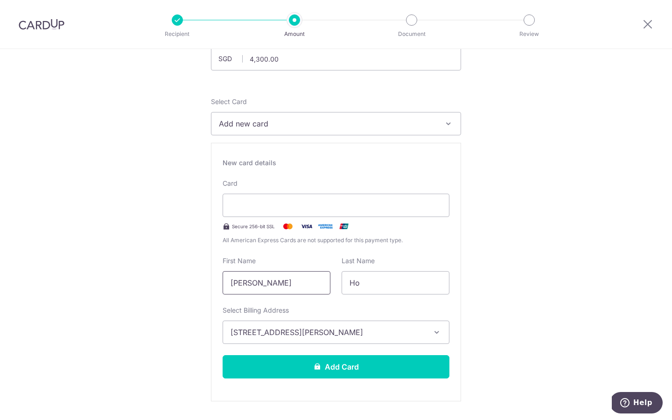
click at [300, 280] on input "[PERSON_NAME]" at bounding box center [277, 282] width 108 height 23
type input "Aileen"
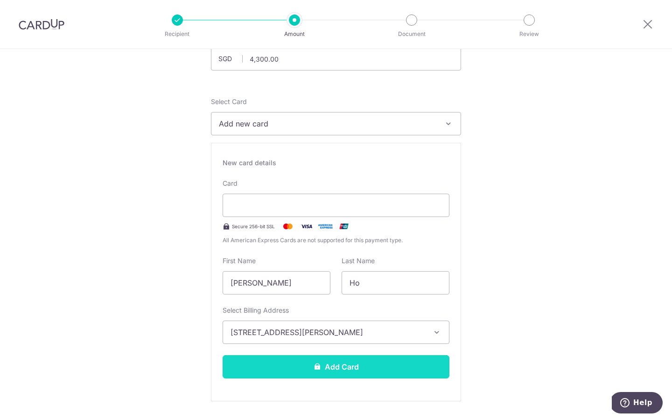
click at [273, 373] on button "Add Card" at bounding box center [336, 366] width 227 height 23
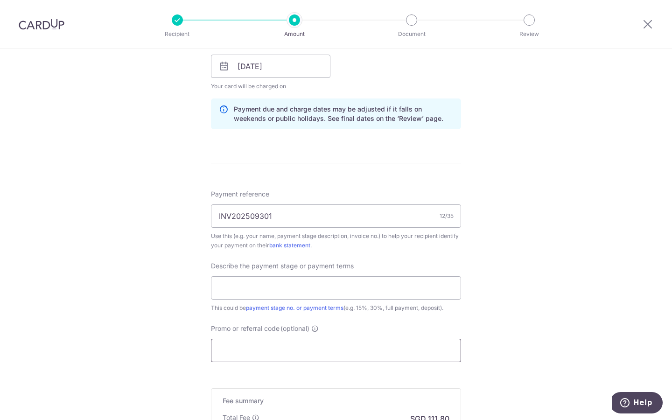
scroll to position [437, 0]
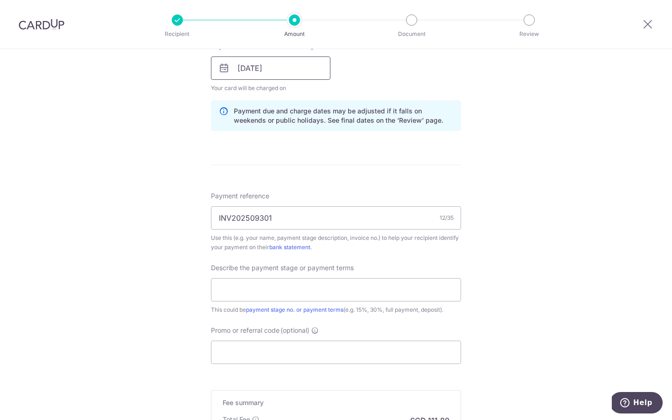
click at [300, 78] on input "[DATE]" at bounding box center [270, 67] width 119 height 23
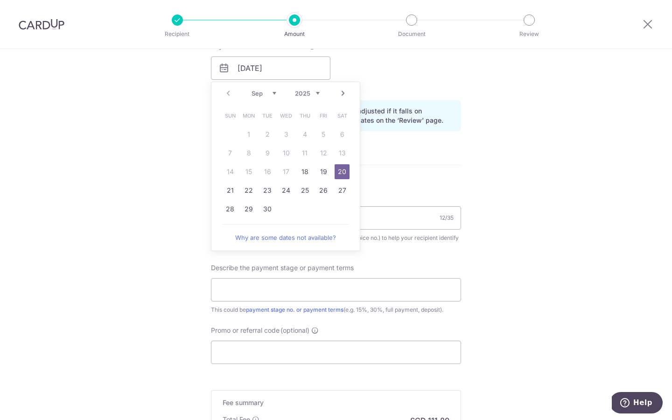
click at [230, 191] on link "21" at bounding box center [230, 190] width 15 height 15
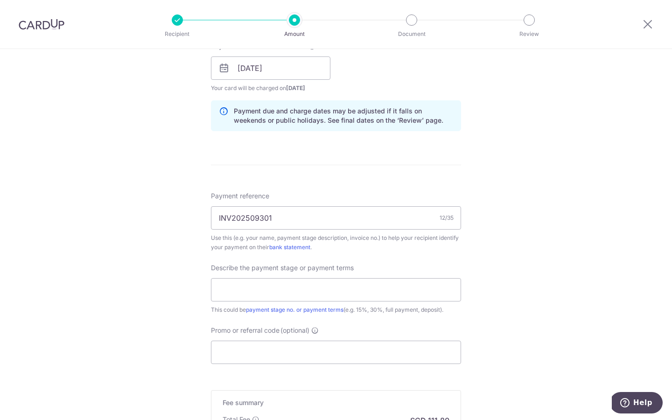
click at [392, 167] on form "Enter payment amount SGD 4,300.00 4300.00 Card added successfully Select Card *…" at bounding box center [336, 94] width 250 height 840
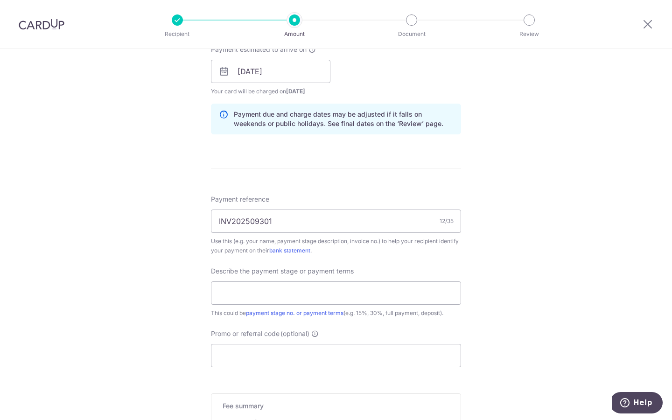
scroll to position [376, 0]
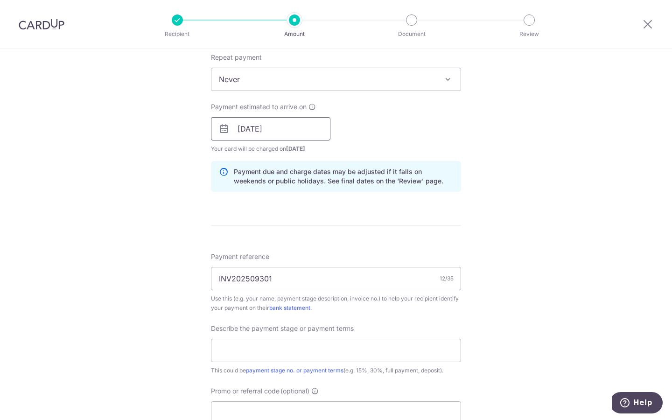
click at [294, 127] on input "[DATE]" at bounding box center [270, 128] width 119 height 23
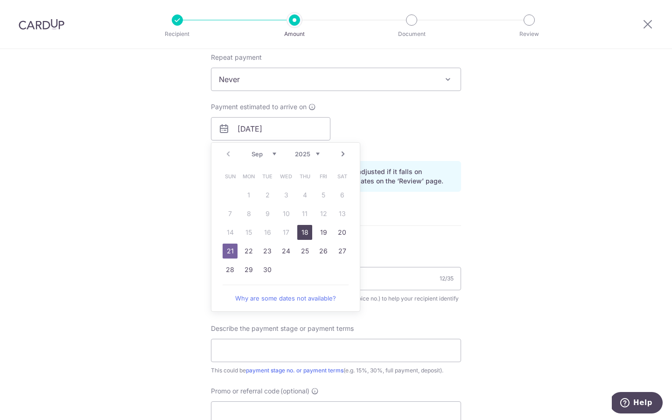
click at [302, 234] on link "18" at bounding box center [304, 232] width 15 height 15
type input "[DATE]"
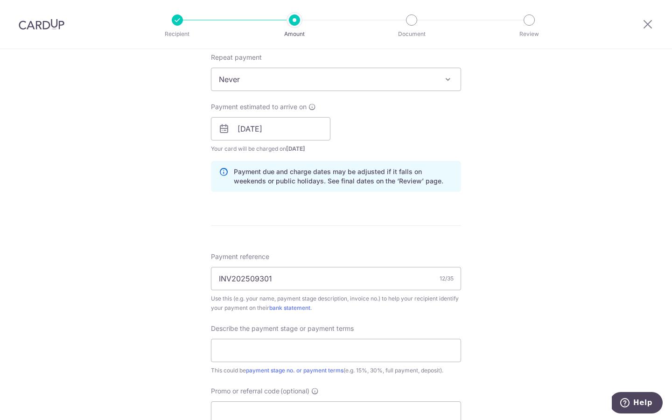
click at [393, 236] on form "Enter payment amount SGD 4,300.00 4300.00 Card added successfully Select Card *…" at bounding box center [336, 154] width 250 height 840
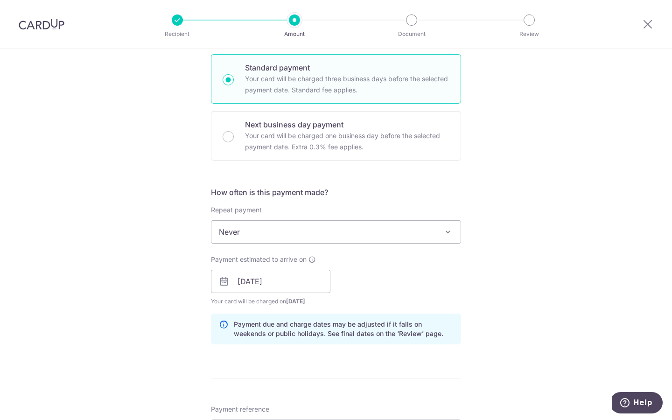
scroll to position [224, 0]
click at [284, 283] on input "[DATE]" at bounding box center [270, 280] width 119 height 23
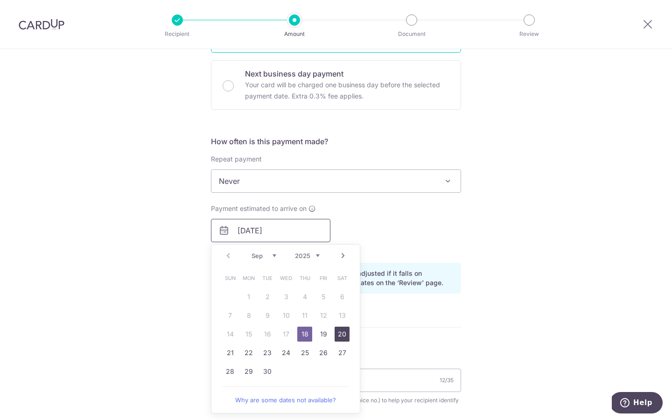
scroll to position [279, 0]
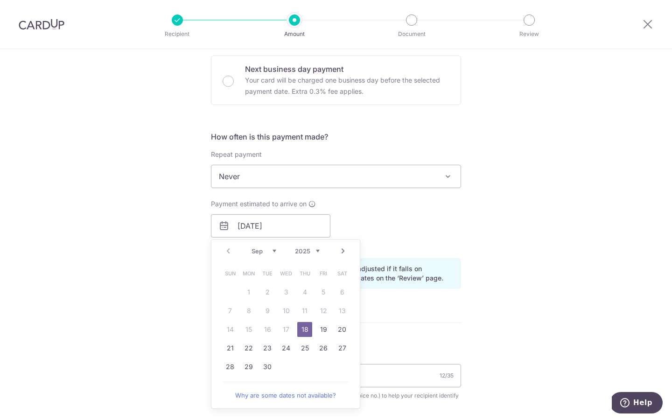
click at [305, 328] on link "18" at bounding box center [304, 329] width 15 height 15
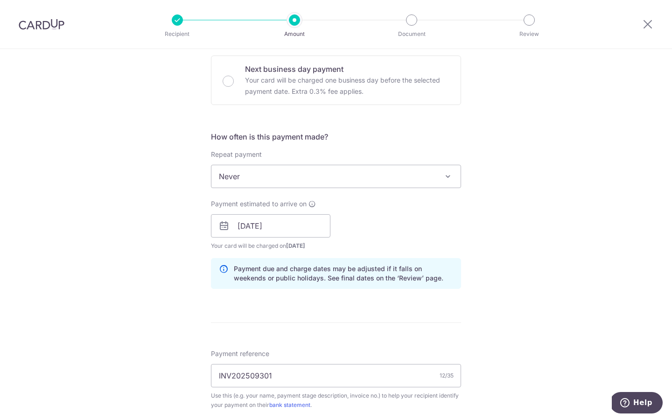
click at [421, 326] on form "Enter payment amount SGD 4,300.00 4300.00 Card added successfully Select Card *…" at bounding box center [336, 251] width 250 height 840
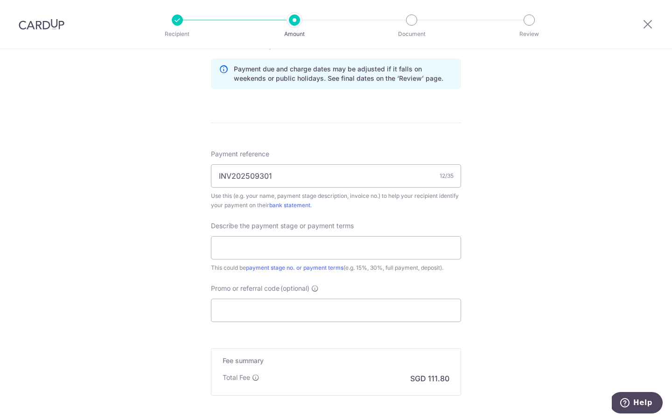
scroll to position [574, 0]
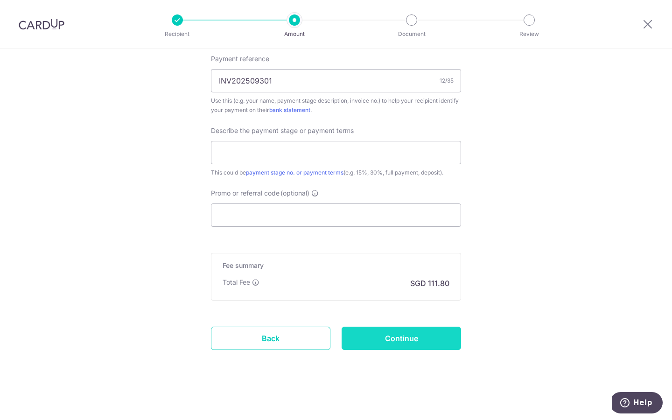
click at [413, 340] on input "Continue" at bounding box center [401, 338] width 119 height 23
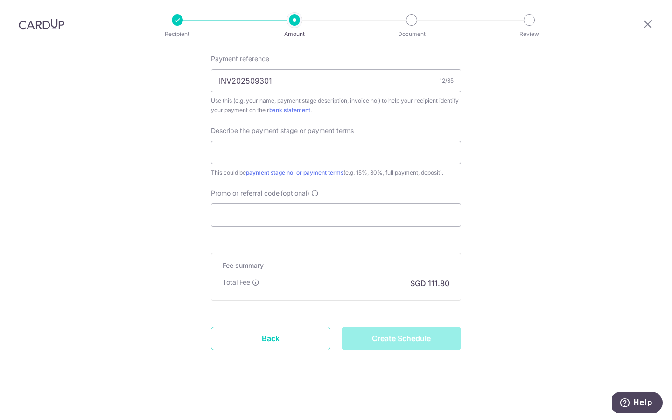
type input "Create Schedule"
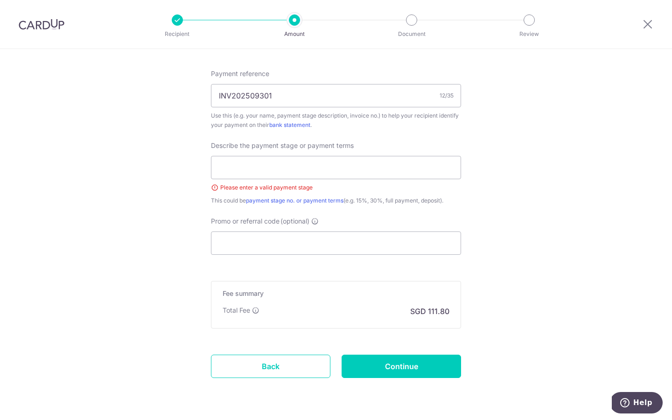
scroll to position [558, 0]
click at [341, 169] on input "text" at bounding box center [336, 168] width 250 height 23
type input "Renovation 10% payment"
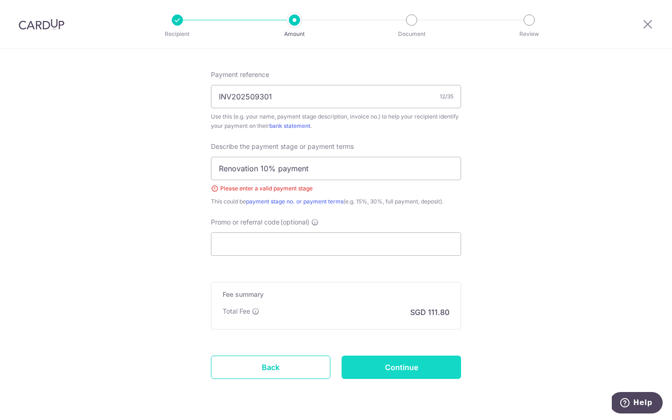
click at [415, 366] on input "Continue" at bounding box center [401, 367] width 119 height 23
type input "Create Schedule"
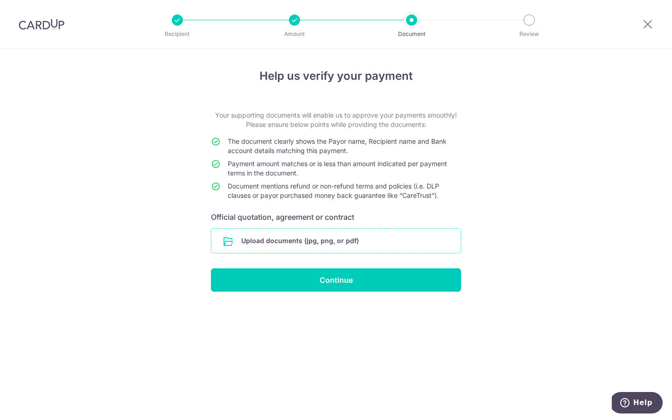
click at [255, 239] on input "file" at bounding box center [335, 241] width 249 height 24
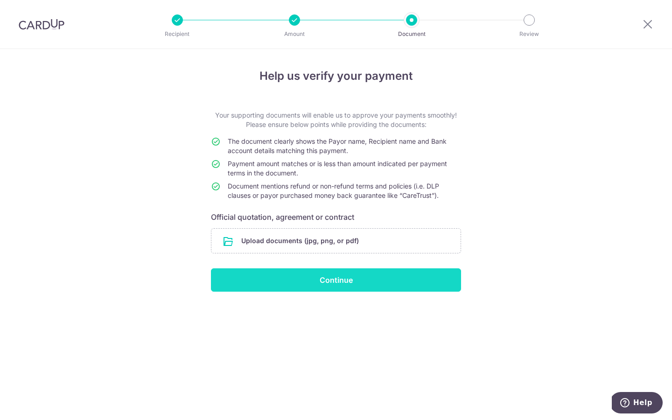
click at [322, 275] on input "Continue" at bounding box center [336, 279] width 250 height 23
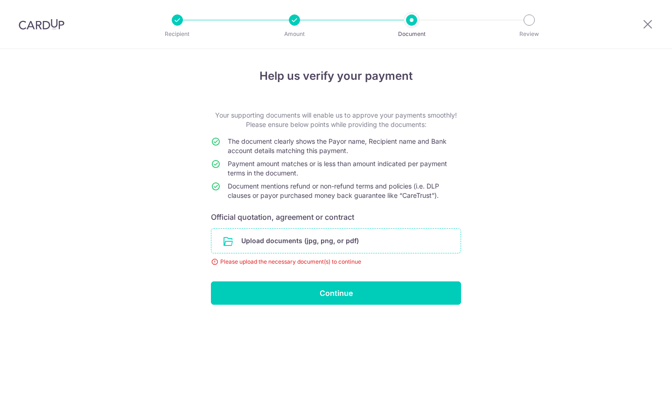
click at [354, 237] on input "file" at bounding box center [335, 241] width 249 height 24
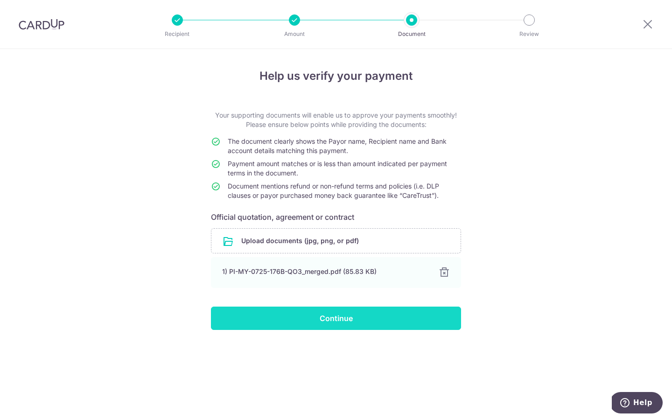
click at [389, 327] on input "Continue" at bounding box center [336, 318] width 250 height 23
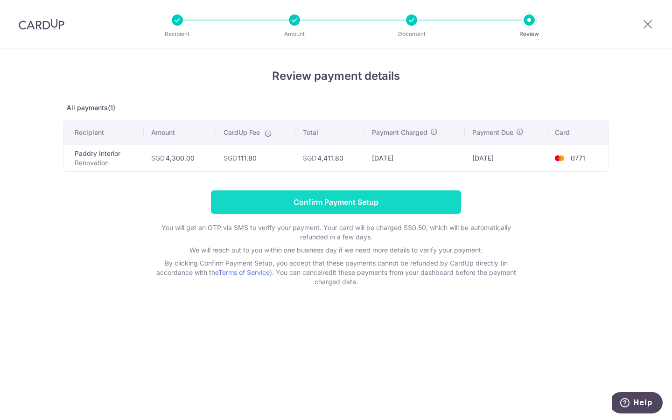
click at [428, 209] on input "Confirm Payment Setup" at bounding box center [336, 201] width 250 height 23
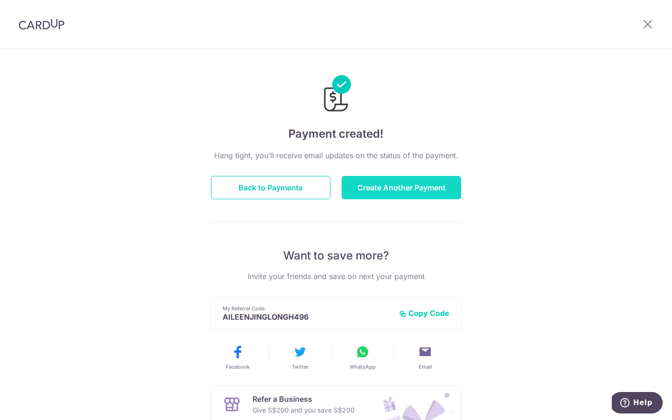
click at [415, 188] on button "Create Another Payment" at bounding box center [401, 187] width 119 height 23
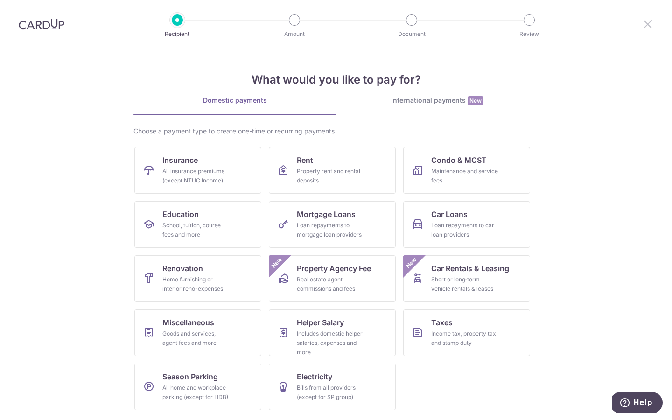
click at [648, 26] on icon at bounding box center [647, 24] width 11 height 12
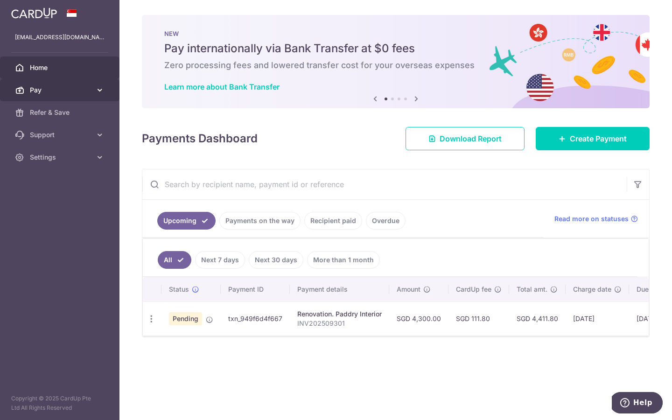
click at [48, 93] on span "Pay" at bounding box center [61, 89] width 62 height 9
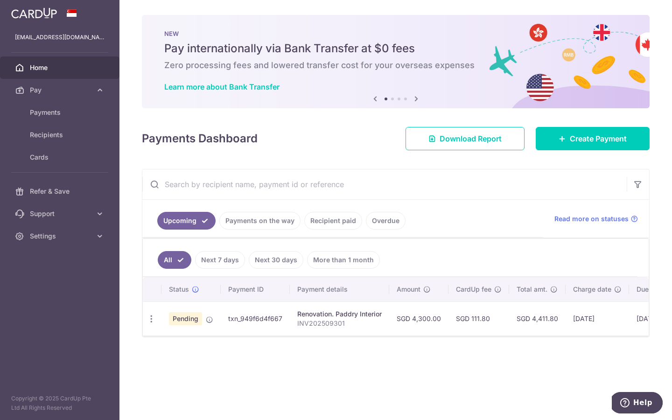
click at [380, 358] on div "× Pause Schedule Pause all future payments in this series Pause just this one p…" at bounding box center [395, 210] width 553 height 420
click at [387, 384] on div "× Pause Schedule Pause all future payments in this series Pause just this one p…" at bounding box center [395, 210] width 553 height 420
